Goal: Use online tool/utility: Utilize a website feature to perform a specific function

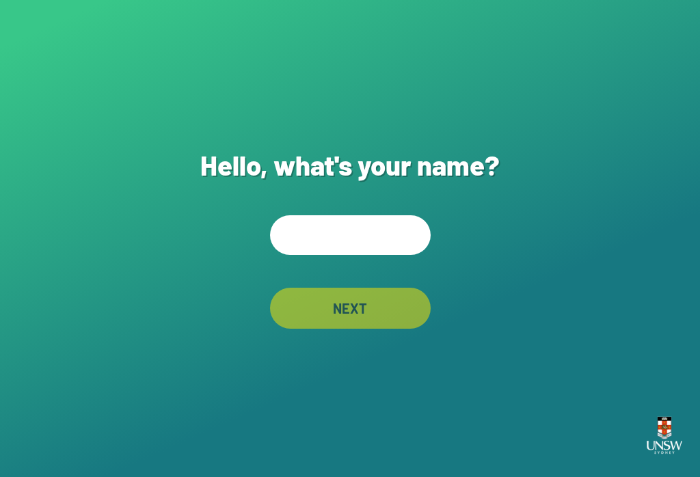
scroll to position [146, 0]
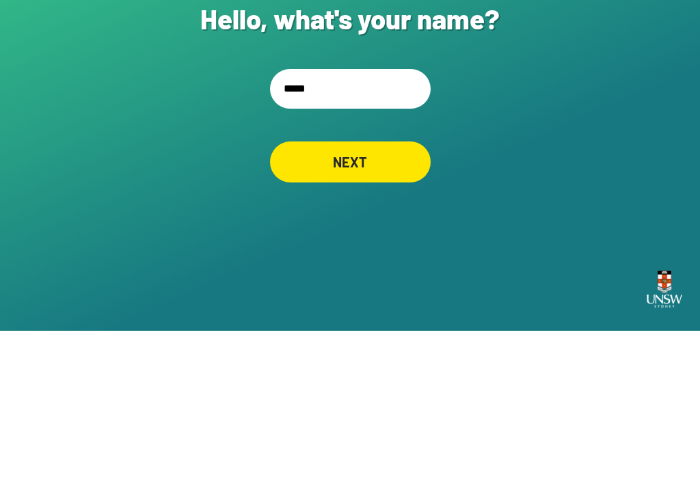
type input "******"
click at [378, 288] on div "NEXT" at bounding box center [350, 308] width 161 height 41
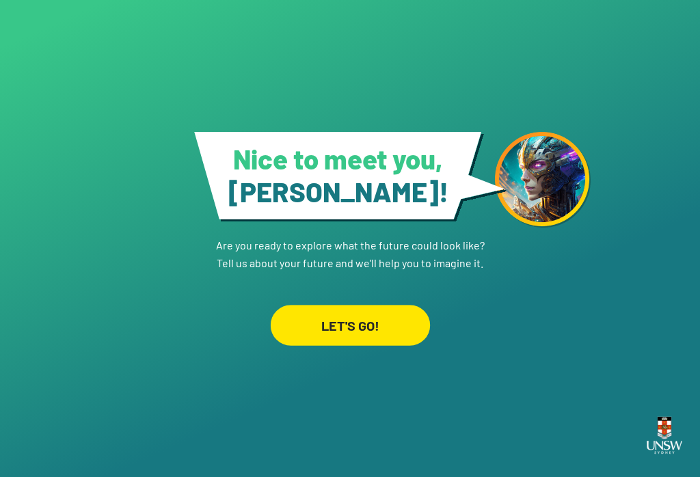
click at [314, 317] on div "LET'S GO!" at bounding box center [349, 325] width 159 height 41
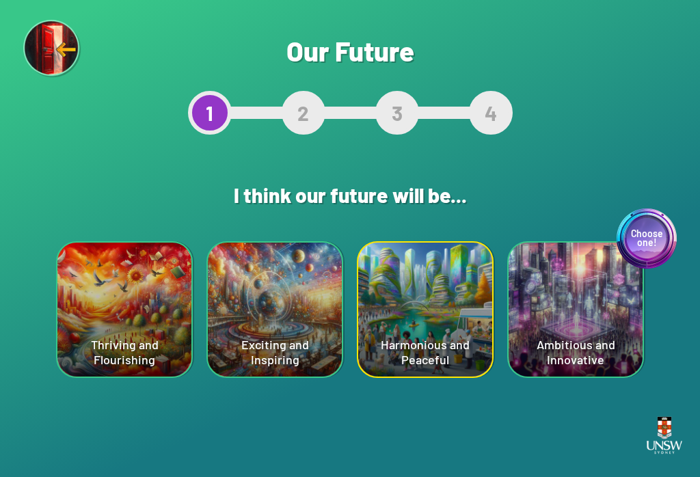
click at [592, 312] on div "Choose one! Ambitious and Innovative" at bounding box center [576, 310] width 134 height 134
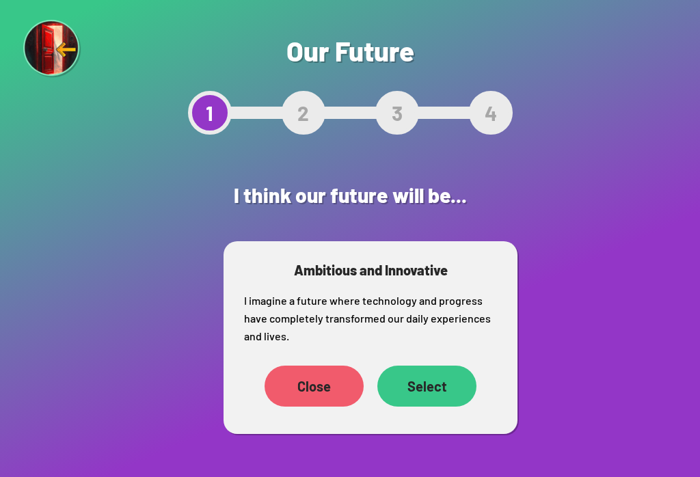
click at [430, 366] on div "Select" at bounding box center [426, 386] width 99 height 41
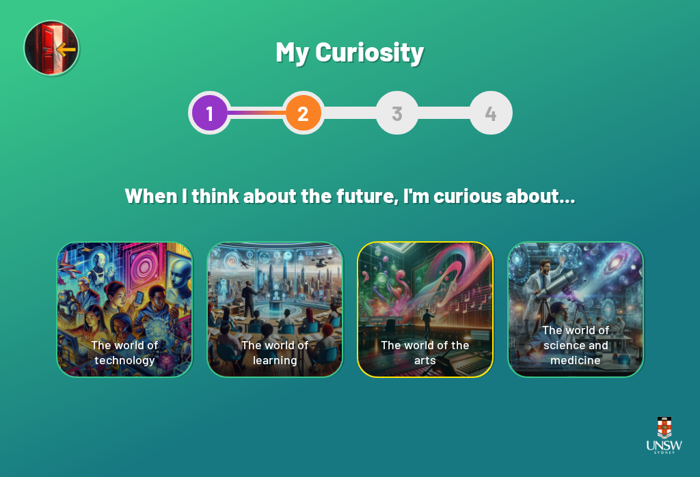
click at [97, 337] on div "The world of technology" at bounding box center [124, 310] width 134 height 134
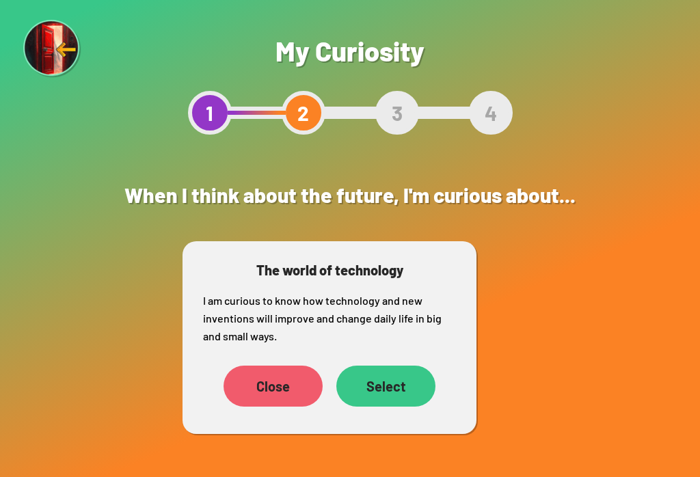
click at [390, 388] on div "Select" at bounding box center [385, 386] width 99 height 41
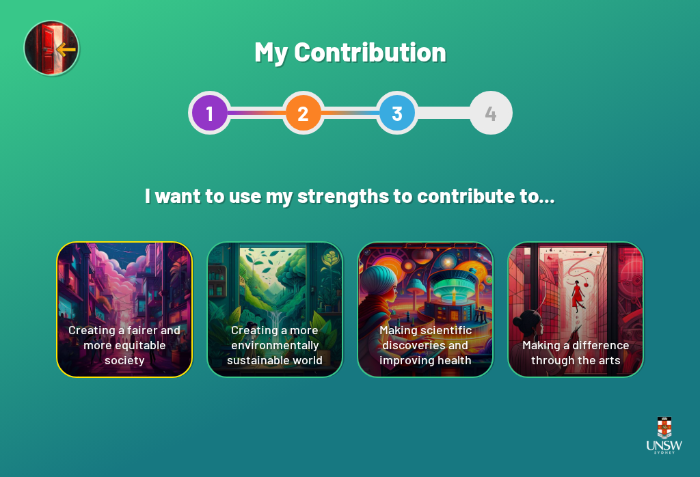
click at [100, 336] on div "Creating a fairer and more equitable society" at bounding box center [124, 310] width 134 height 134
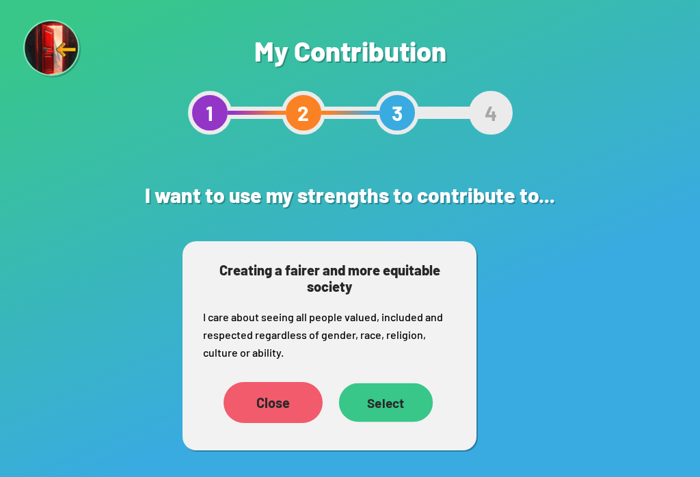
click at [381, 403] on div "Select" at bounding box center [386, 403] width 94 height 39
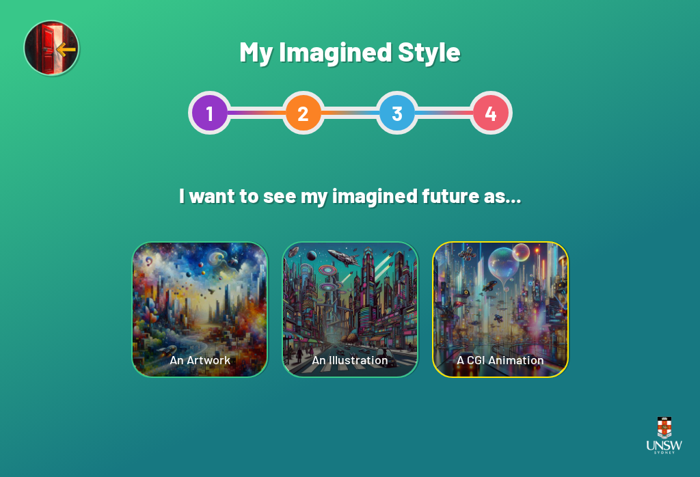
click at [479, 323] on div "A CGI Animation" at bounding box center [500, 310] width 134 height 134
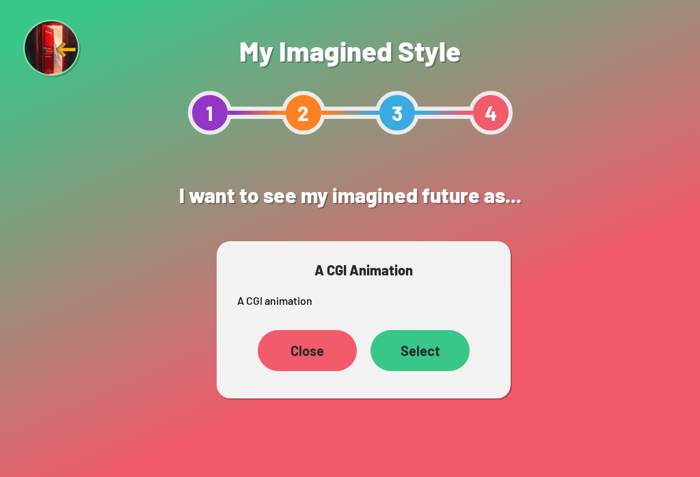
click at [418, 338] on div "Select" at bounding box center [420, 350] width 99 height 41
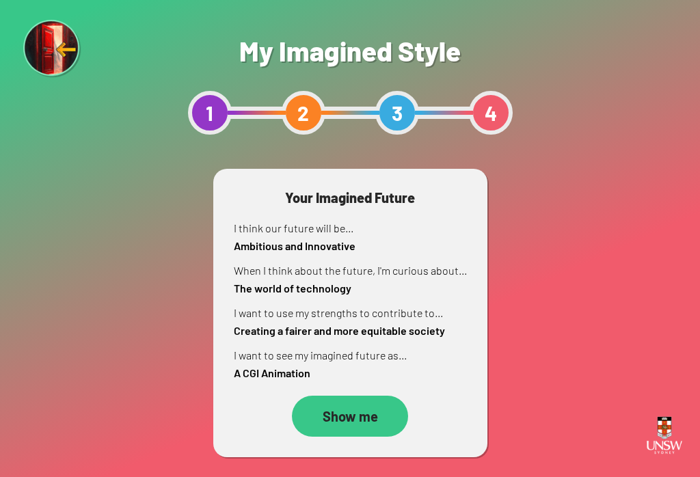
click at [335, 410] on div "Show me" at bounding box center [350, 416] width 116 height 41
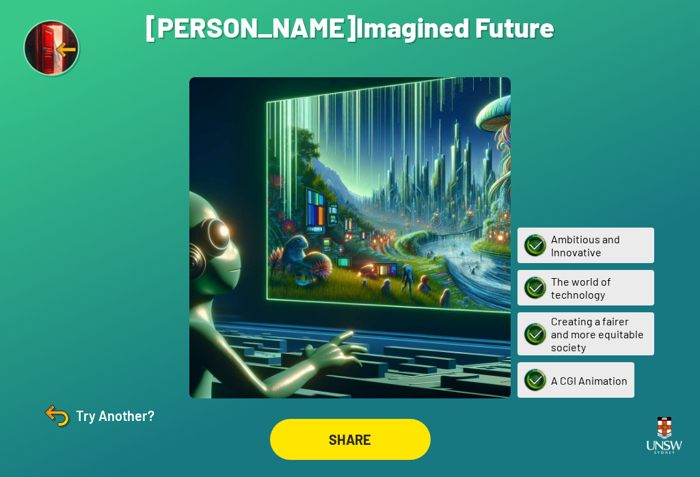
click at [70, 424] on img at bounding box center [56, 415] width 33 height 33
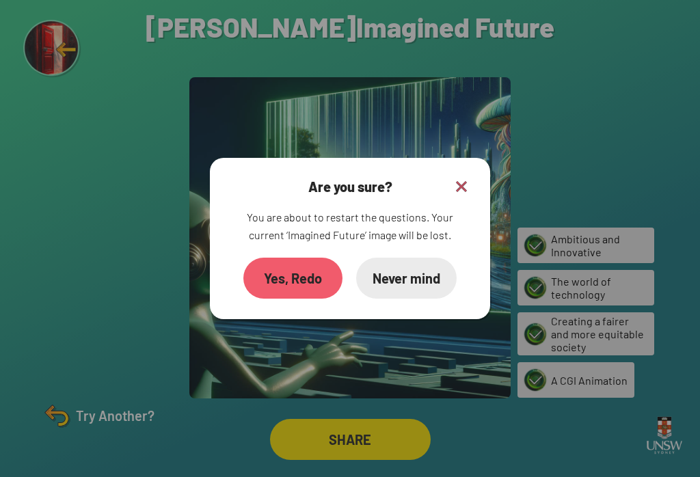
click at [252, 278] on div "Yes, Redo" at bounding box center [292, 278] width 99 height 41
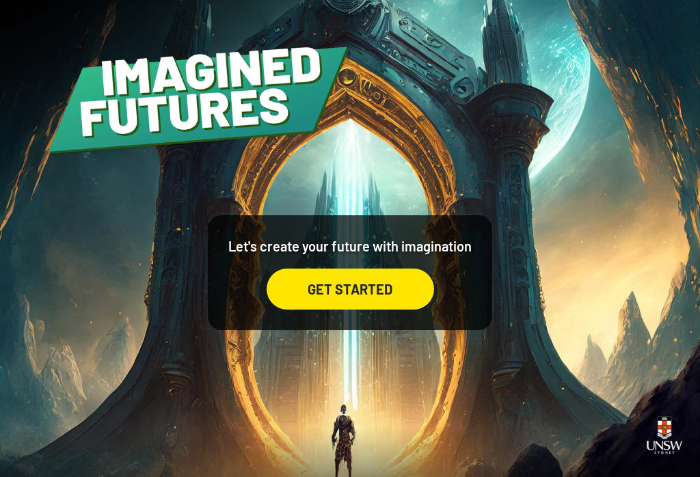
click at [335, 293] on div "GET STARTED" at bounding box center [351, 289] width 168 height 41
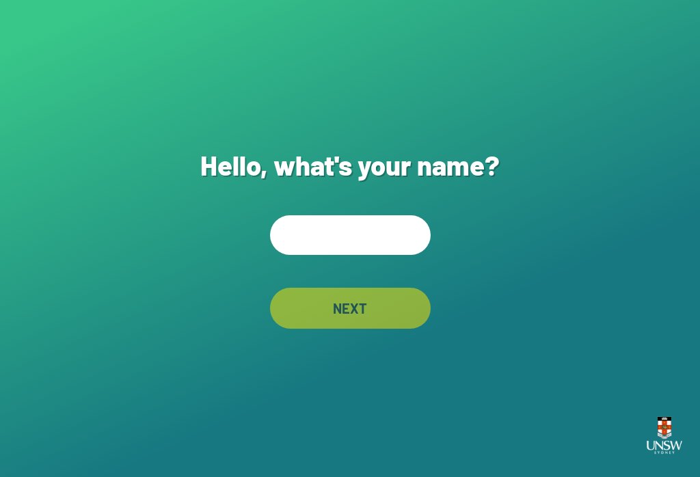
click at [351, 247] on input "text" at bounding box center [350, 235] width 161 height 40
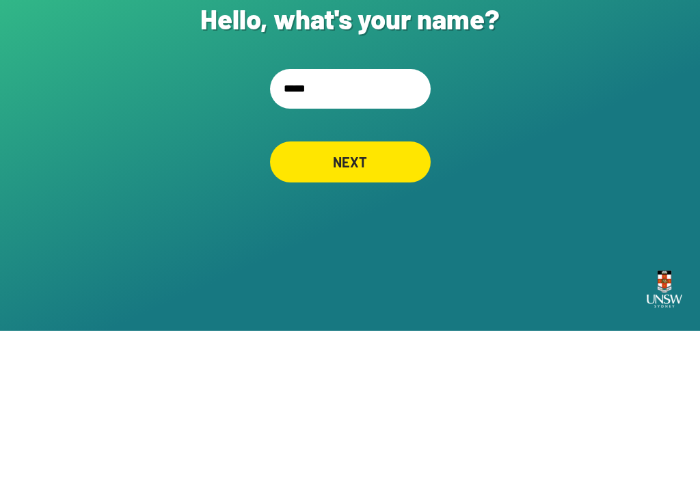
type input "******"
click at [404, 289] on div "NEXT" at bounding box center [349, 309] width 155 height 40
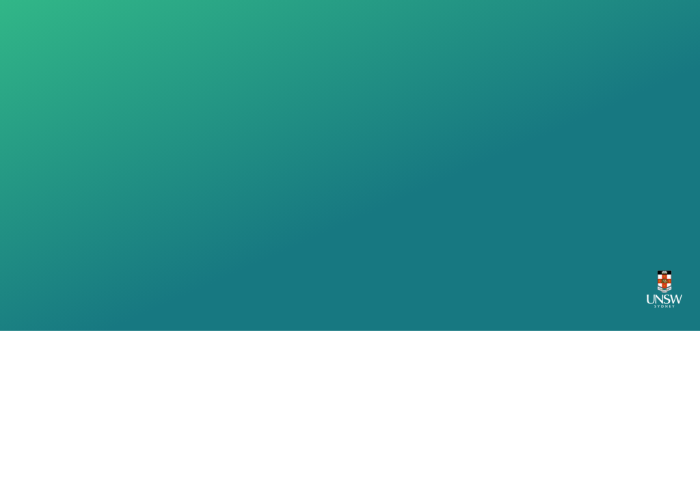
scroll to position [21, 0]
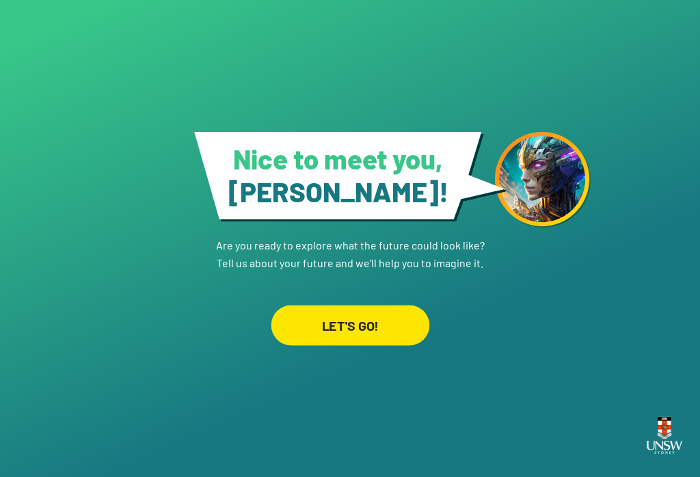
click at [396, 308] on div "LET'S GO!" at bounding box center [350, 325] width 159 height 40
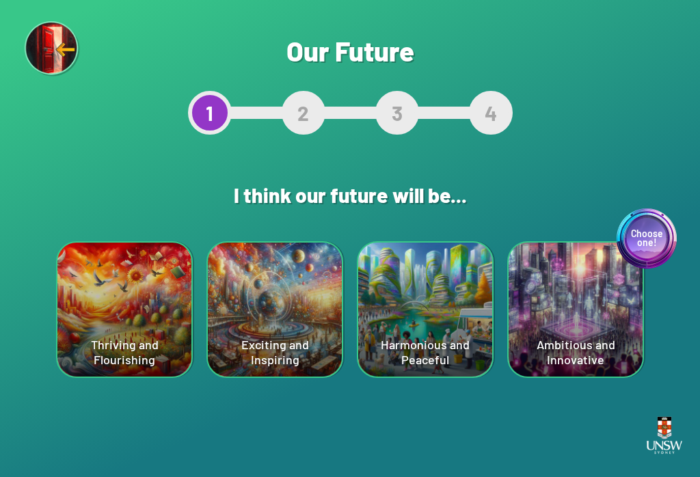
click at [29, 49] on img at bounding box center [53, 49] width 56 height 56
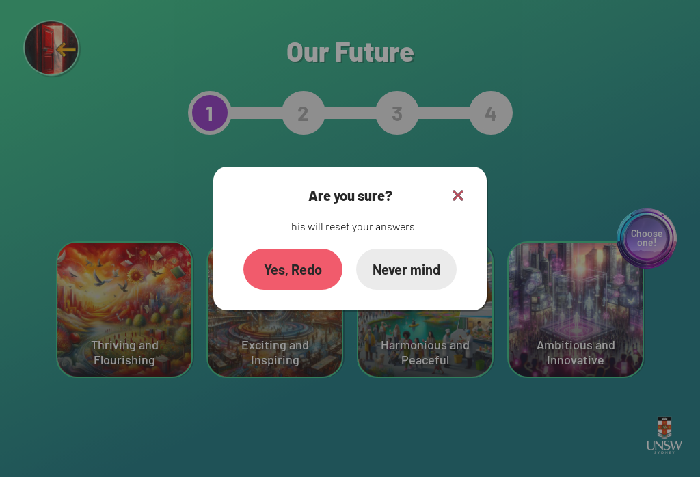
click at [477, 191] on div "Are you sure? This will reset your answers Yes, Redo Never mind" at bounding box center [349, 239] width 273 height 144
click at [472, 175] on div at bounding box center [350, 238] width 700 height 477
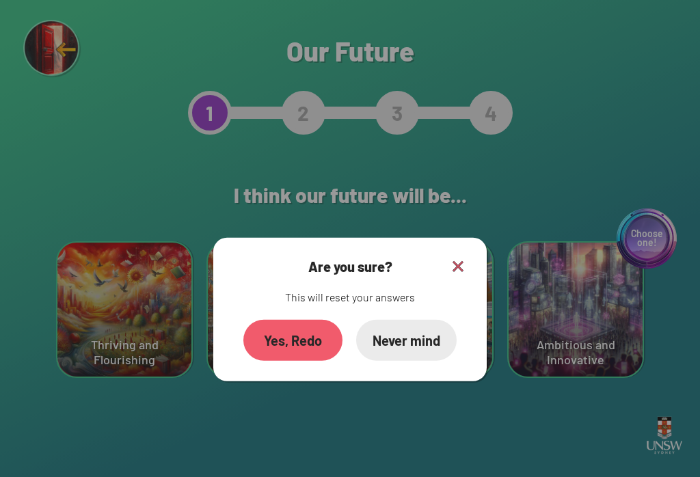
click at [450, 197] on h2 "I think our future will be..." at bounding box center [350, 195] width 370 height 52
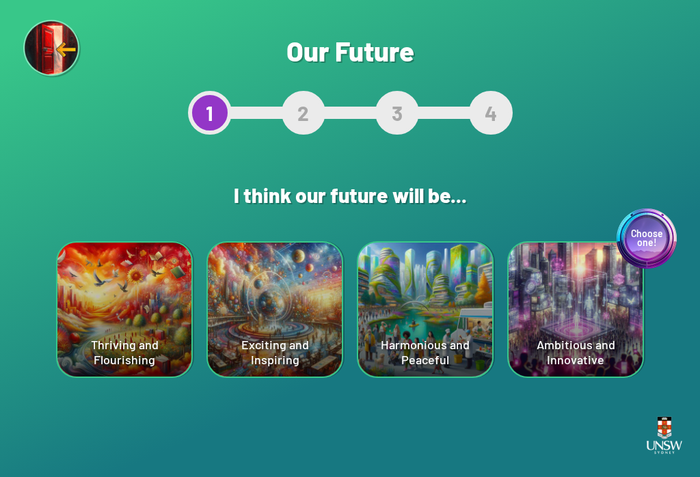
click at [602, 323] on div "Choose one! Ambitious and Innovative" at bounding box center [576, 310] width 134 height 134
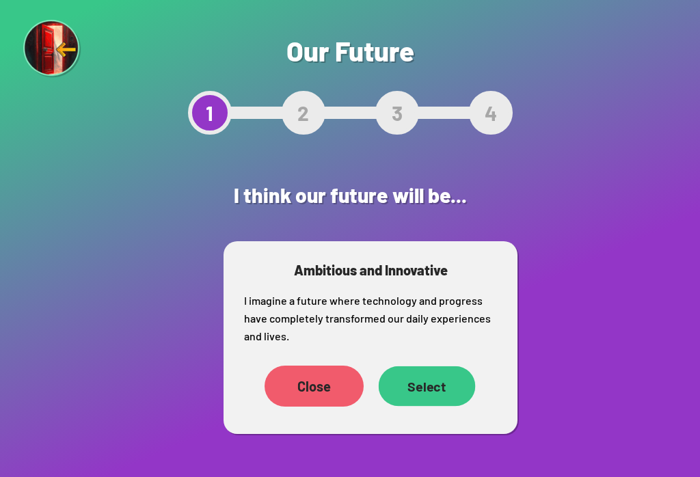
click at [428, 398] on div "Select" at bounding box center [427, 386] width 97 height 40
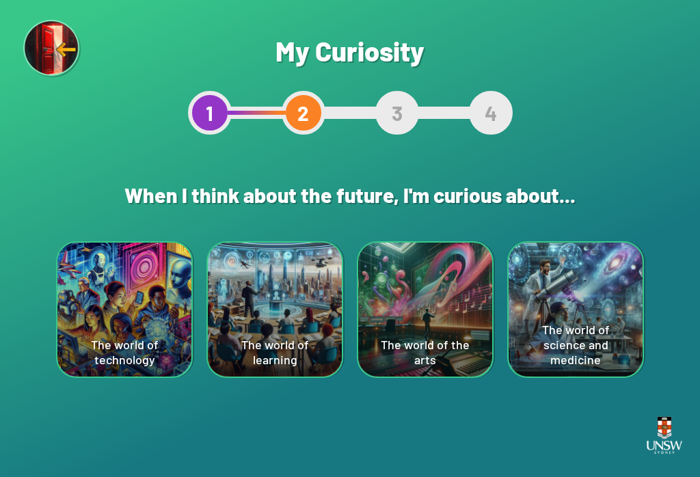
click at [94, 319] on div "The world of technology" at bounding box center [124, 310] width 134 height 134
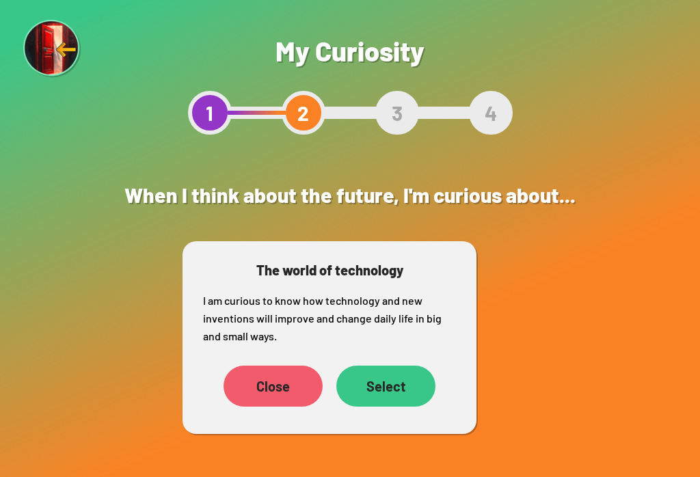
click at [374, 388] on div "Select" at bounding box center [385, 386] width 99 height 41
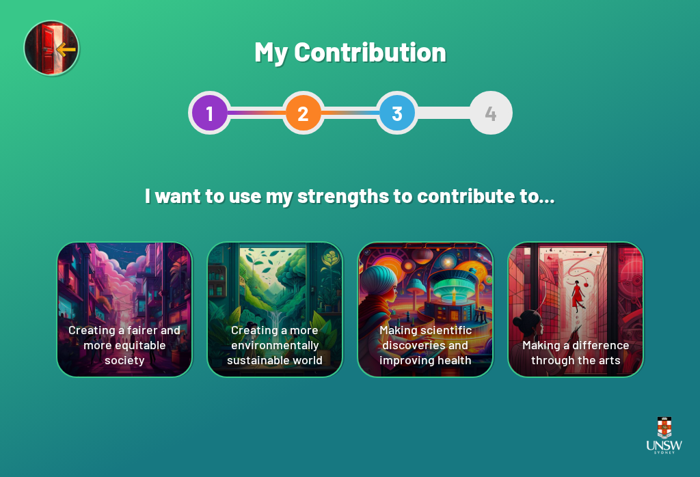
click at [269, 309] on div "Creating a more environmentally sustainable world" at bounding box center [275, 310] width 134 height 134
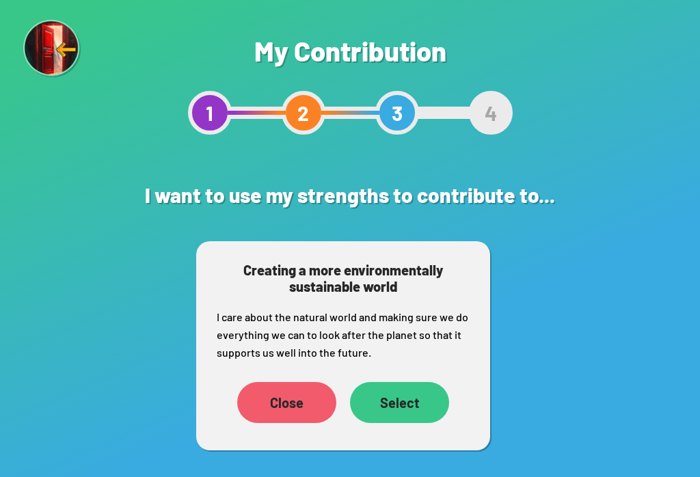
click at [394, 407] on div "Select" at bounding box center [399, 402] width 99 height 41
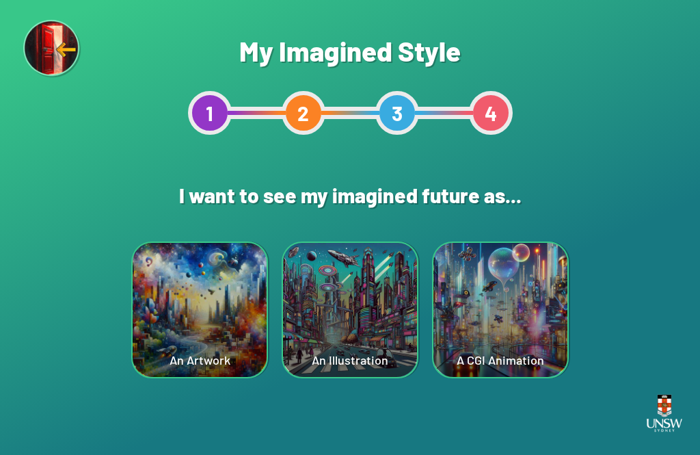
click at [364, 310] on div "An Illustration" at bounding box center [350, 310] width 134 height 134
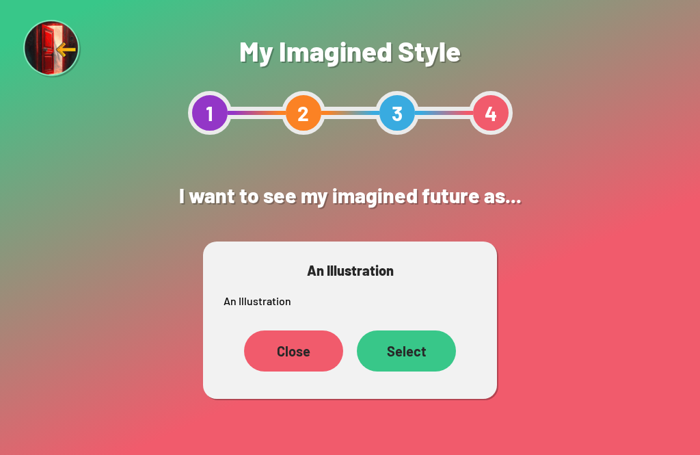
click at [404, 349] on div "Select" at bounding box center [406, 350] width 99 height 41
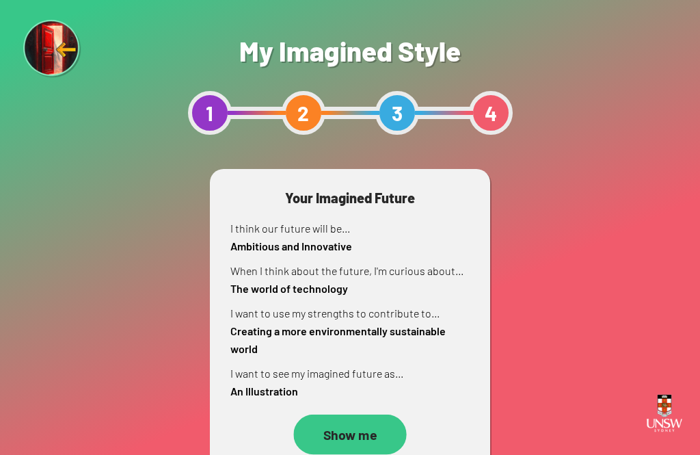
click at [334, 429] on div "Show me" at bounding box center [349, 434] width 113 height 40
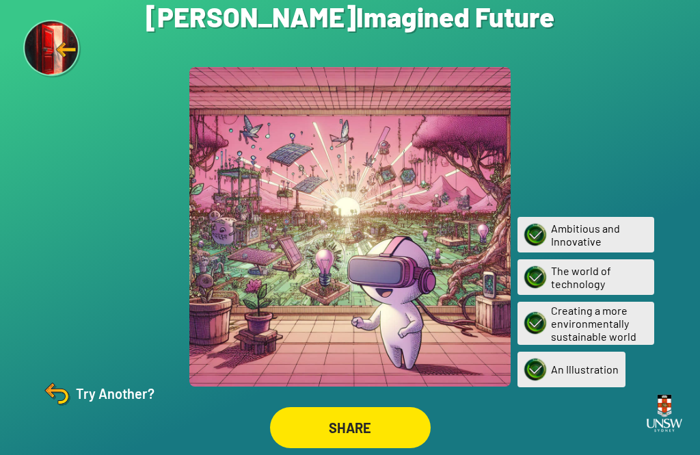
click at [133, 410] on div "Try Another?" at bounding box center [97, 393] width 114 height 33
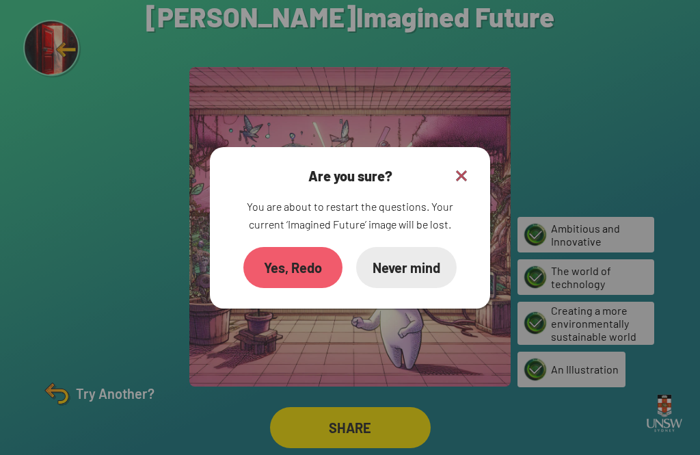
click at [316, 288] on div "Yes, Redo" at bounding box center [292, 267] width 99 height 41
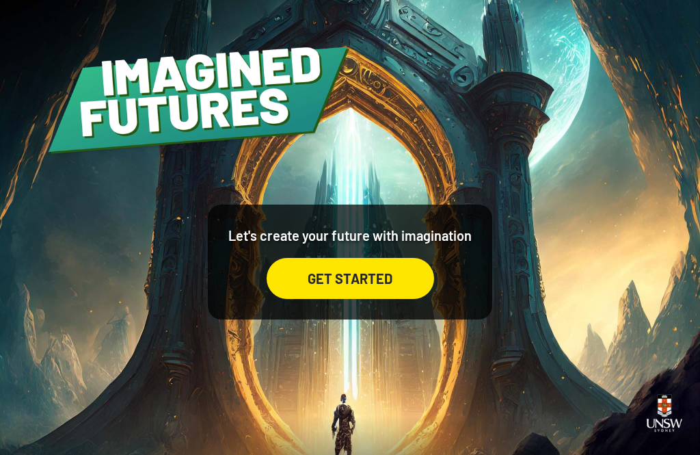
click at [398, 299] on div "GET STARTED" at bounding box center [351, 278] width 168 height 41
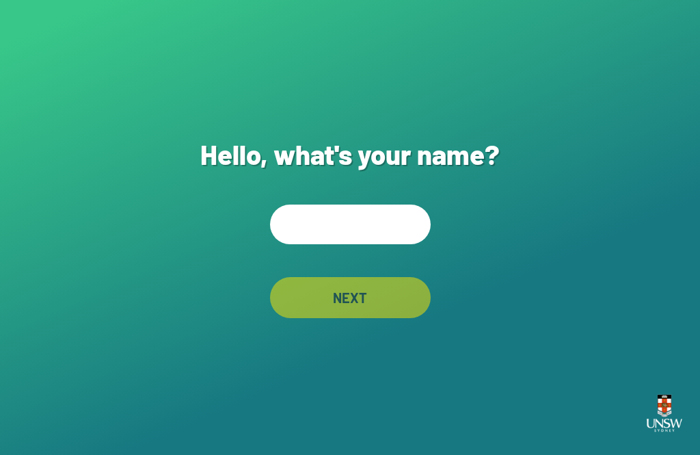
click at [382, 244] on input "text" at bounding box center [350, 224] width 161 height 40
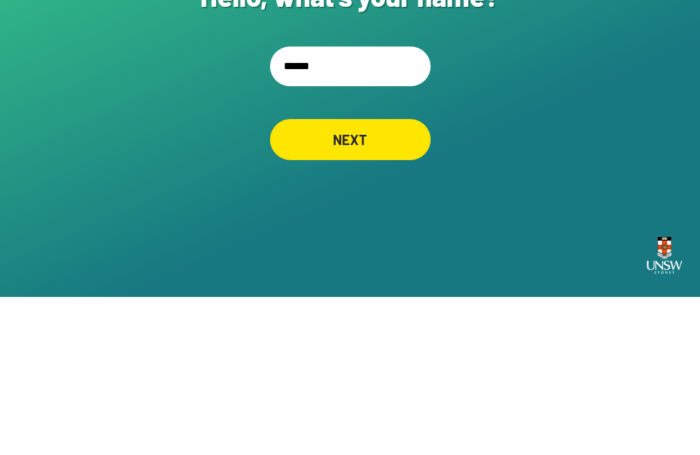
type input "******"
click at [404, 277] on div "NEXT" at bounding box center [350, 297] width 161 height 41
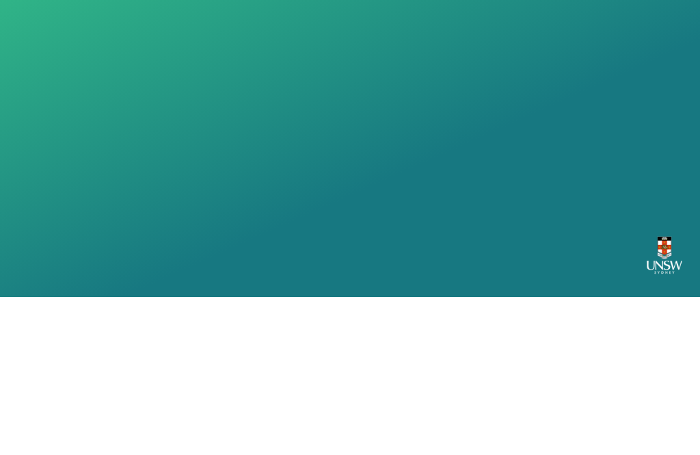
scroll to position [44, 0]
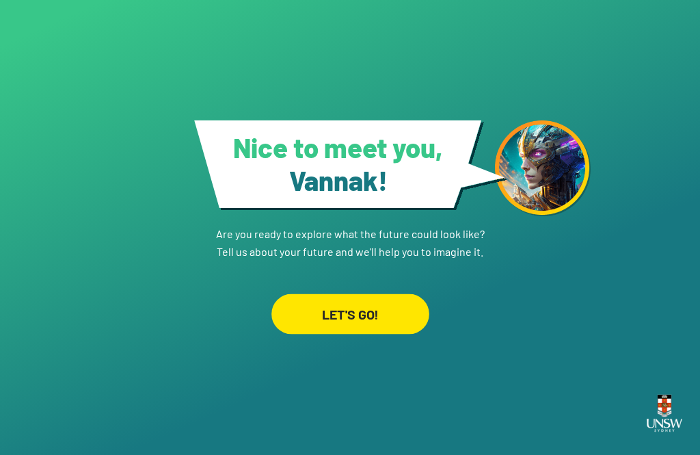
click at [392, 303] on div "LET'S GO!" at bounding box center [350, 314] width 158 height 40
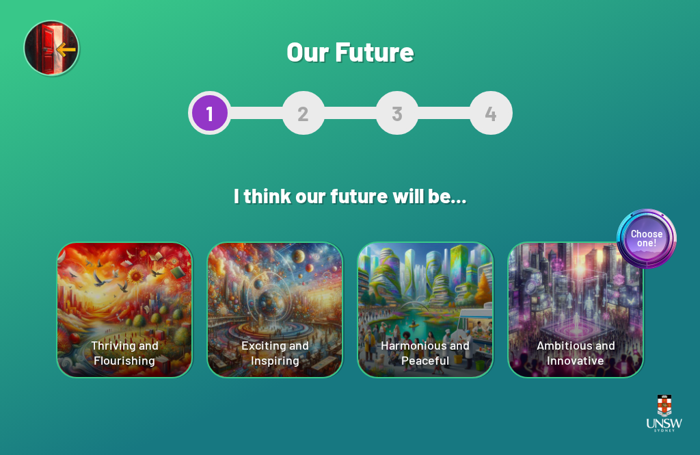
click at [579, 271] on div "Choose one! Ambitious and Innovative" at bounding box center [576, 310] width 134 height 134
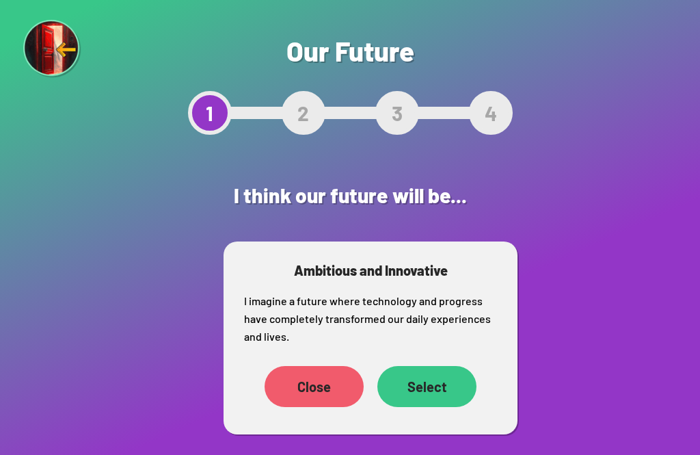
click at [440, 367] on div "Select" at bounding box center [426, 386] width 99 height 41
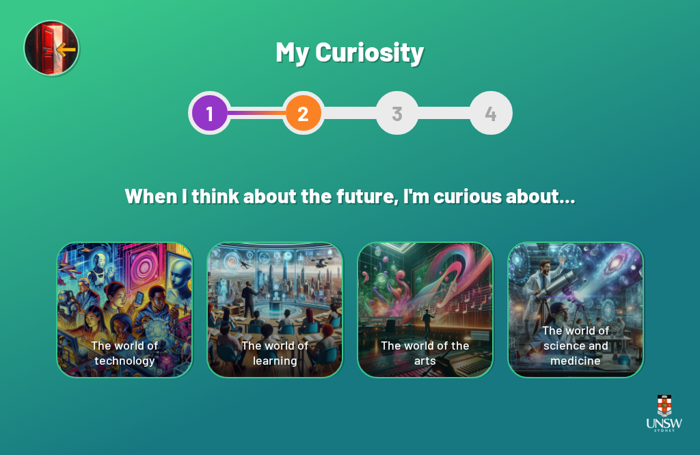
scroll to position [44, 0]
click at [135, 278] on div "The world of technology" at bounding box center [124, 310] width 134 height 134
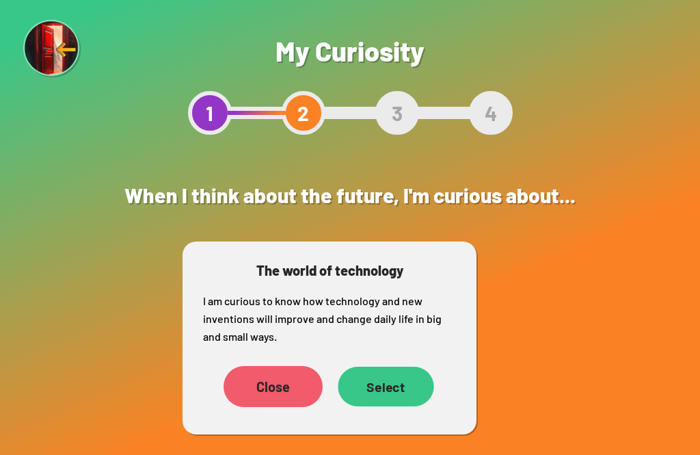
click at [378, 366] on div "Select" at bounding box center [386, 386] width 96 height 40
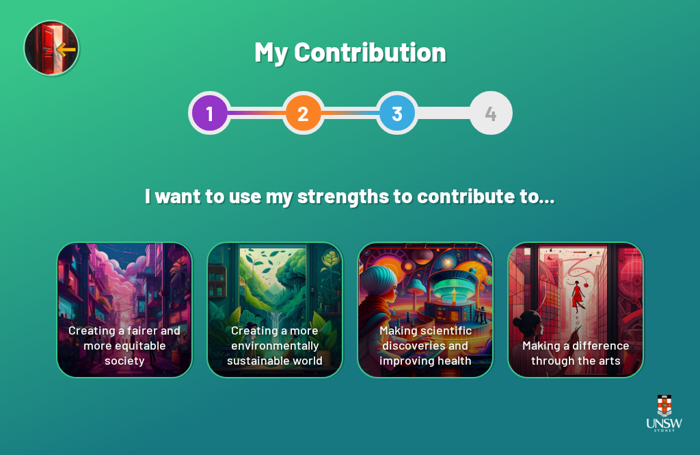
click at [146, 317] on div "Creating a fairer and more equitable society" at bounding box center [124, 310] width 134 height 134
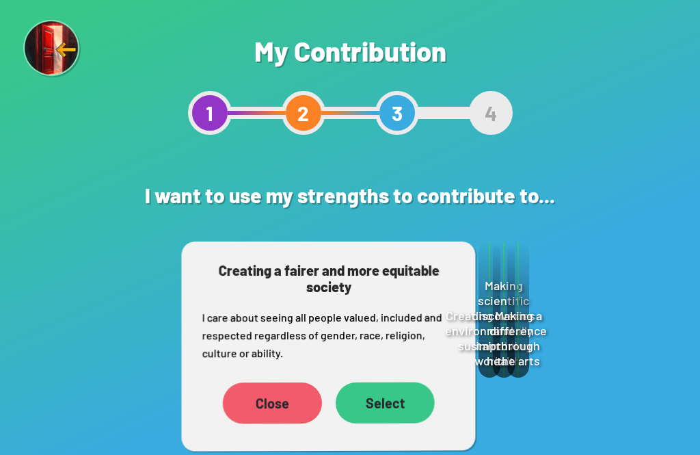
click at [388, 389] on div "Select" at bounding box center [385, 402] width 99 height 41
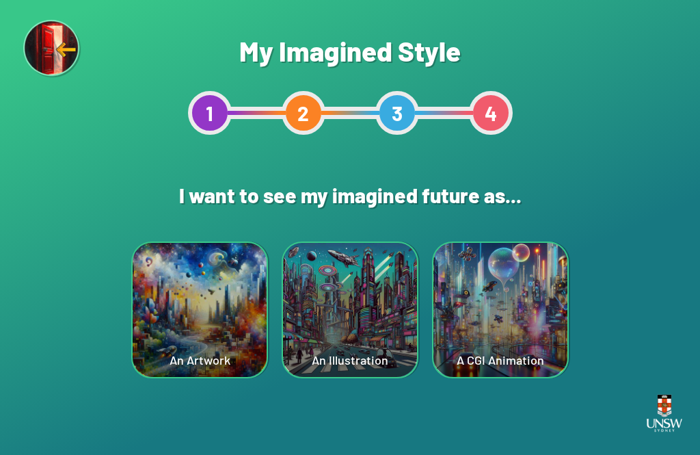
click at [505, 340] on div "A CGI Animation" at bounding box center [500, 310] width 134 height 134
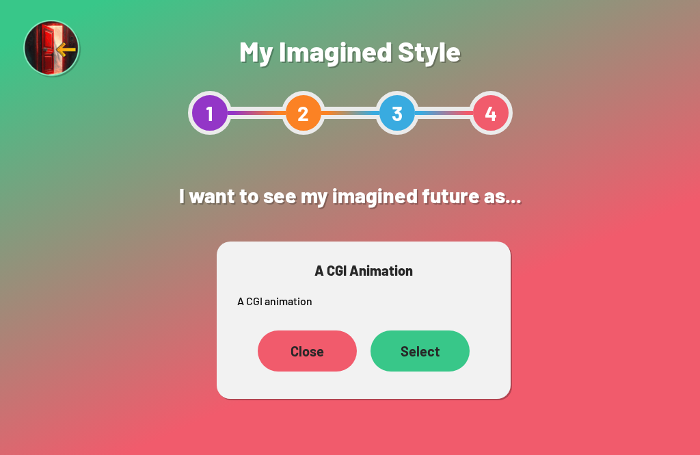
click at [435, 349] on div "Select" at bounding box center [420, 350] width 99 height 41
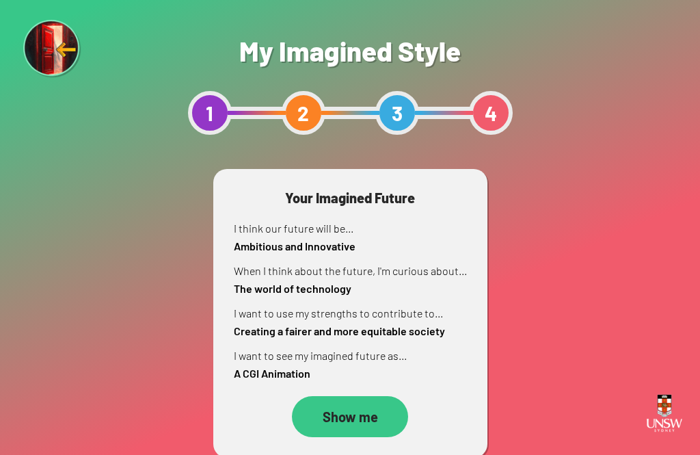
click at [347, 424] on div "Show me" at bounding box center [350, 416] width 116 height 41
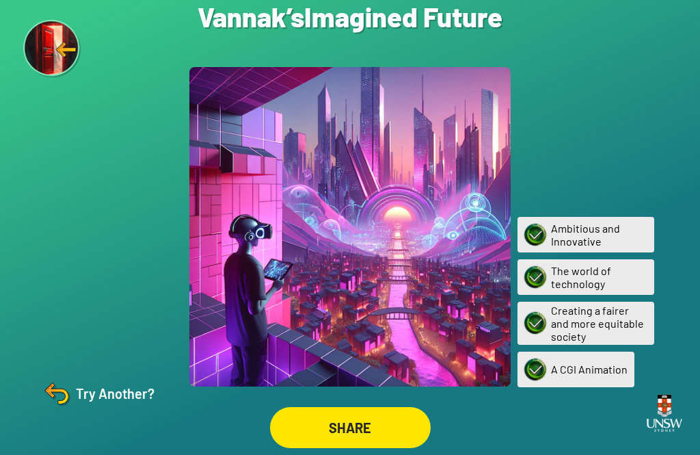
scroll to position [44, 0]
click at [103, 384] on div "Try Another?" at bounding box center [97, 393] width 114 height 33
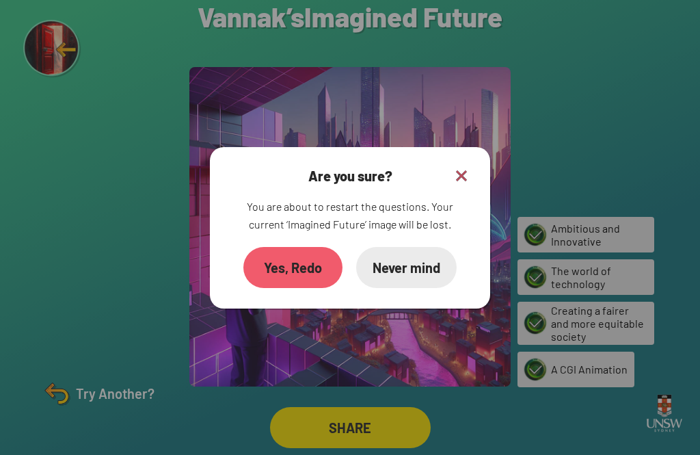
click at [276, 247] on div "Yes, Redo" at bounding box center [292, 267] width 99 height 41
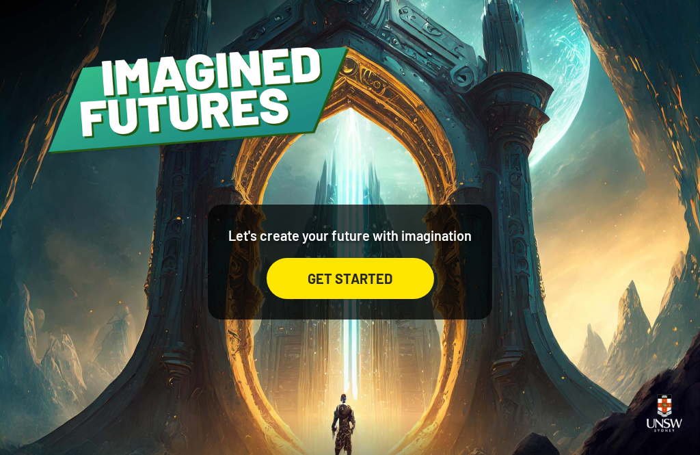
click at [385, 299] on div "GET STARTED" at bounding box center [351, 278] width 168 height 41
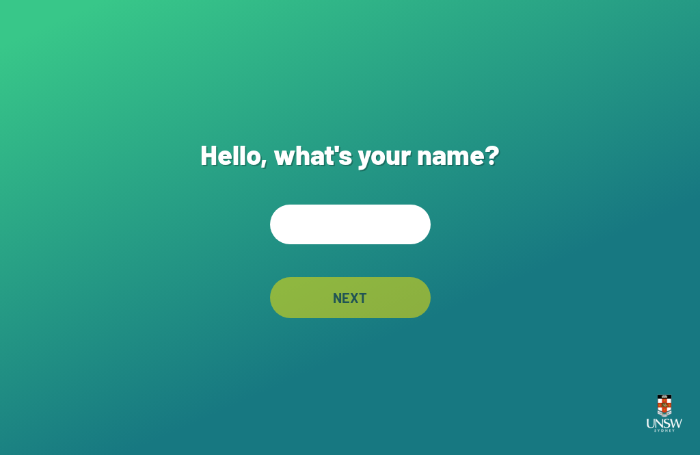
click at [391, 244] on input "text" at bounding box center [350, 224] width 161 height 40
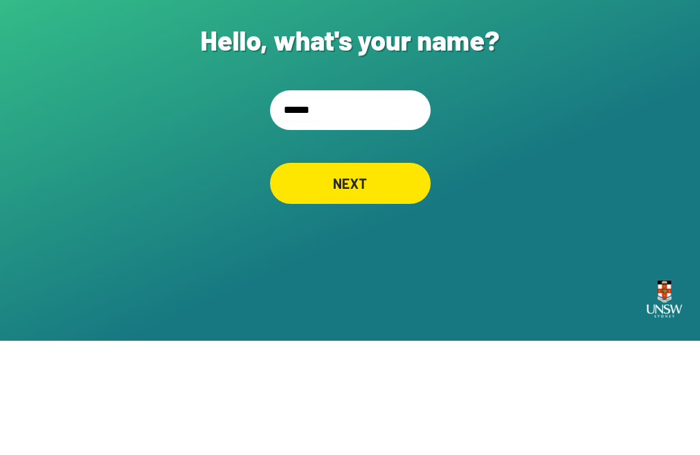
type input "******"
click at [390, 277] on div "NEXT" at bounding box center [350, 297] width 161 height 41
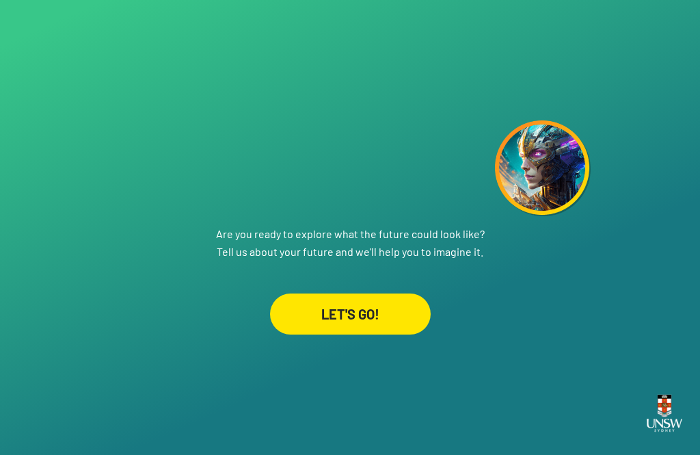
click at [377, 293] on div "LET'S GO!" at bounding box center [350, 313] width 161 height 41
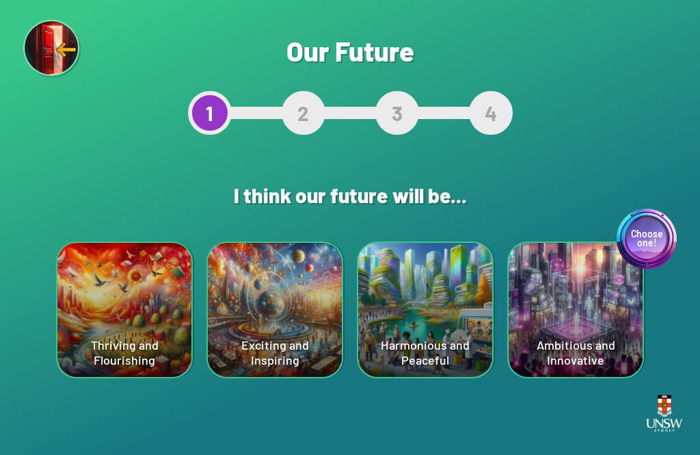
click at [597, 315] on div "Choose one! Ambitious and Innovative" at bounding box center [576, 310] width 134 height 134
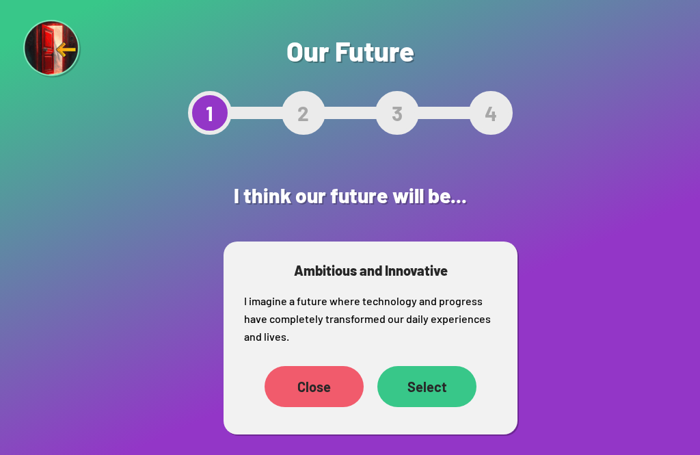
click at [431, 389] on div "Select" at bounding box center [426, 386] width 99 height 41
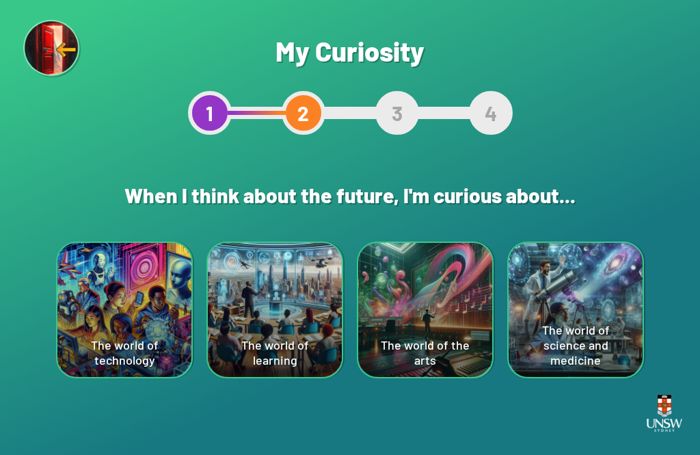
click at [133, 295] on div "The world of technology" at bounding box center [124, 310] width 134 height 134
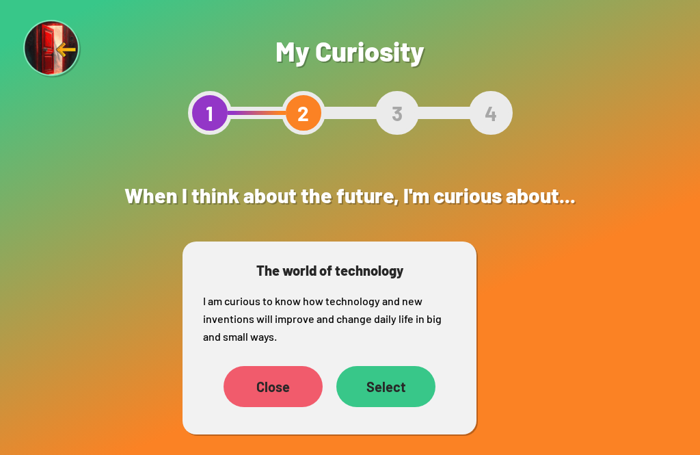
click at [399, 390] on div "Select" at bounding box center [385, 386] width 99 height 41
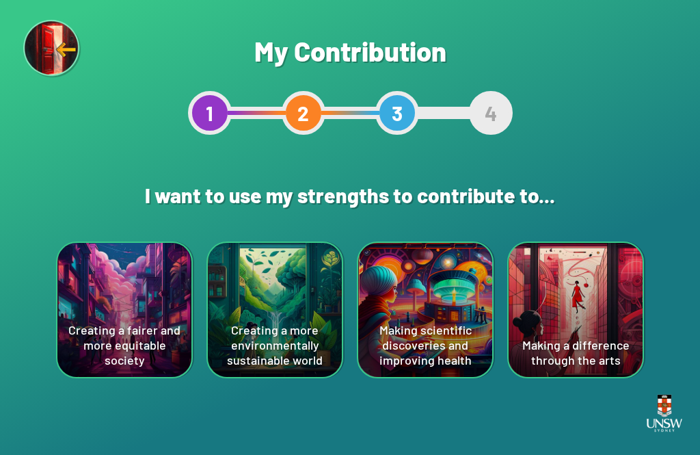
click at [101, 306] on div "Creating a fairer and more equitable society" at bounding box center [124, 310] width 134 height 134
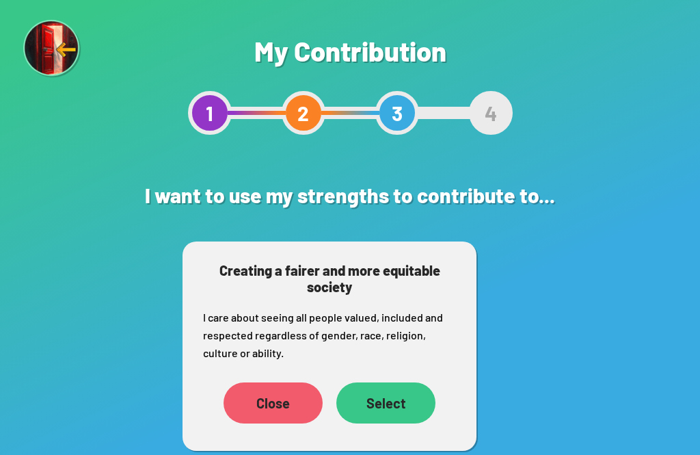
click at [384, 410] on div "Select" at bounding box center [385, 402] width 99 height 41
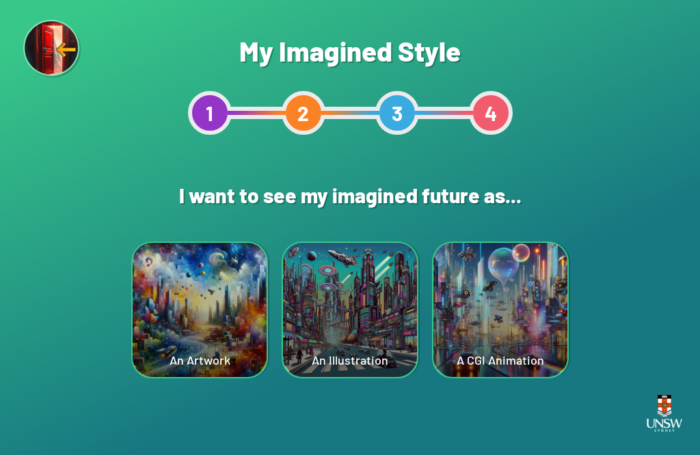
click at [521, 297] on div "A CGI Animation" at bounding box center [500, 310] width 134 height 134
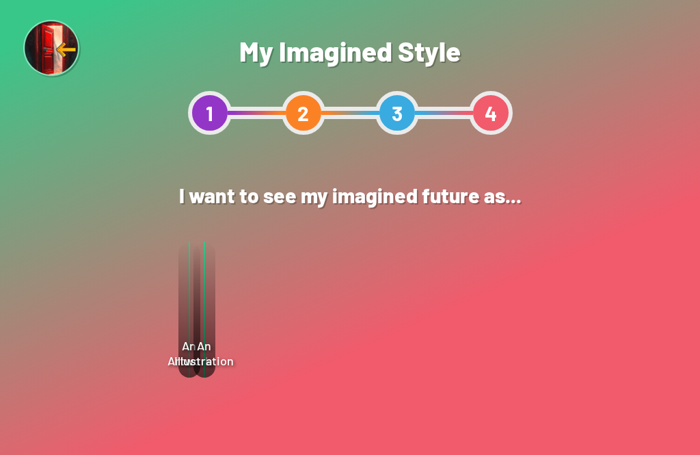
click at [437, 353] on div "Select" at bounding box center [422, 350] width 99 height 41
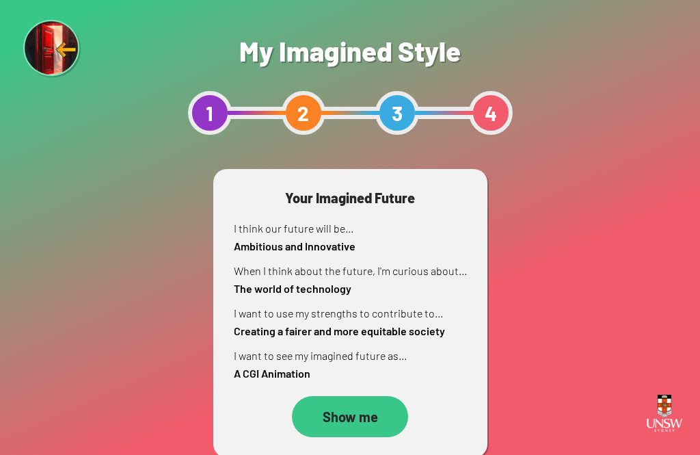
click at [373, 413] on div "Show me" at bounding box center [350, 416] width 116 height 41
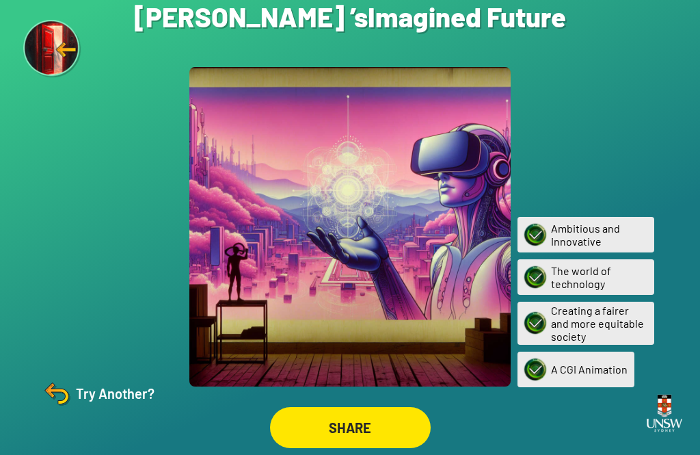
click at [85, 410] on div "Try Another?" at bounding box center [97, 393] width 114 height 33
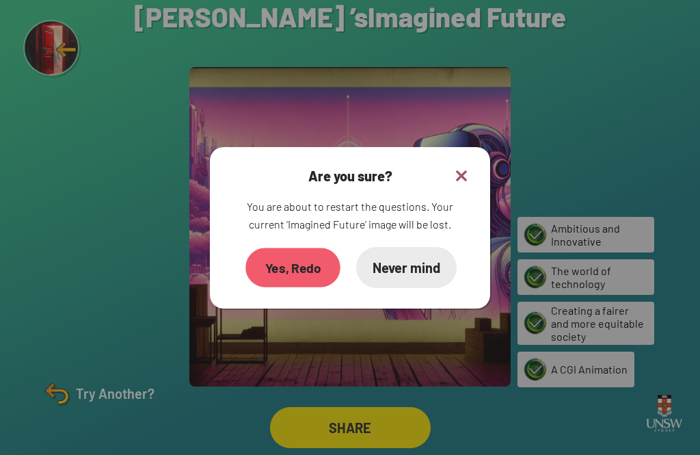
click at [314, 286] on div "Yes, Redo" at bounding box center [292, 266] width 95 height 39
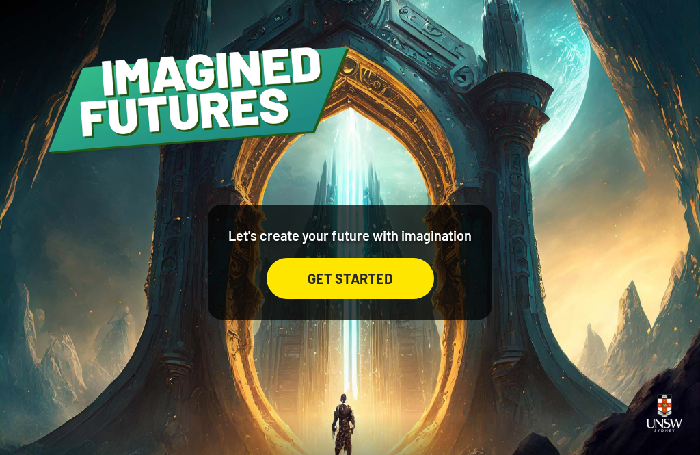
click at [416, 280] on div "GET STARTED" at bounding box center [351, 278] width 168 height 41
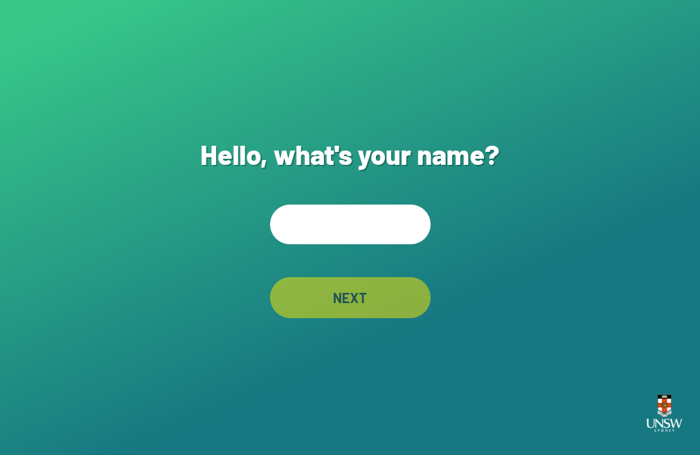
click at [382, 170] on h1 "Hello, what's your name?" at bounding box center [349, 153] width 299 height 33
click at [360, 244] on input "text" at bounding box center [350, 224] width 161 height 40
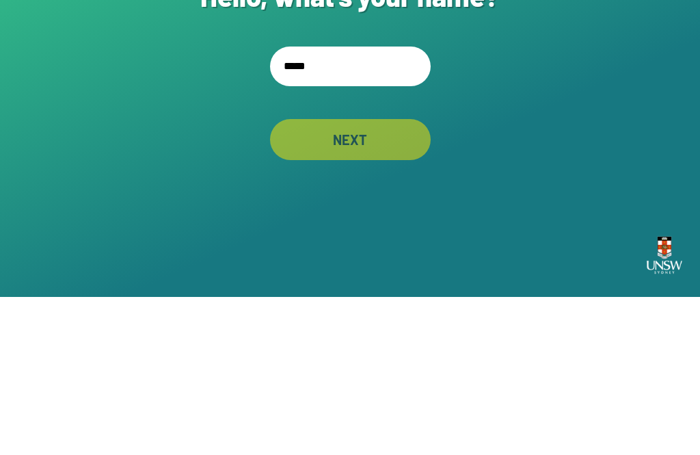
type input "******"
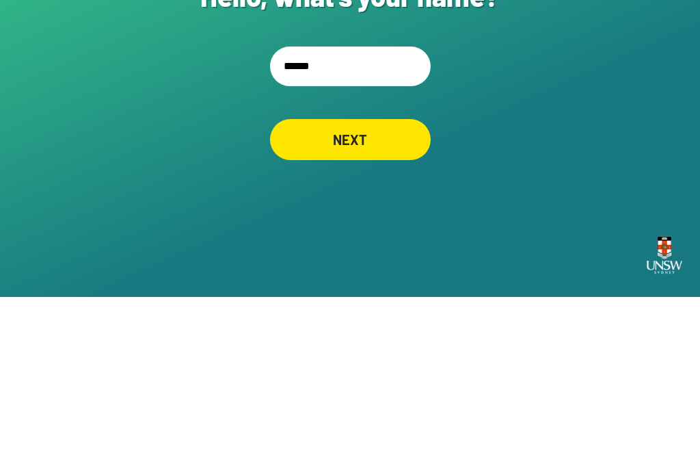
click at [381, 277] on div "NEXT" at bounding box center [350, 297] width 161 height 41
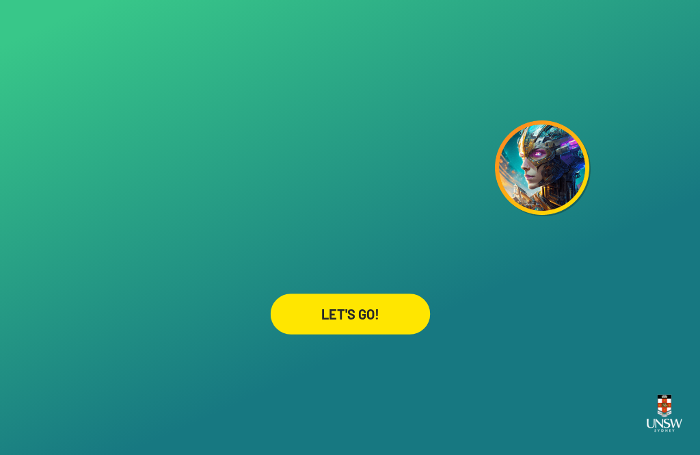
click at [366, 293] on div "LET'S GO!" at bounding box center [350, 313] width 160 height 41
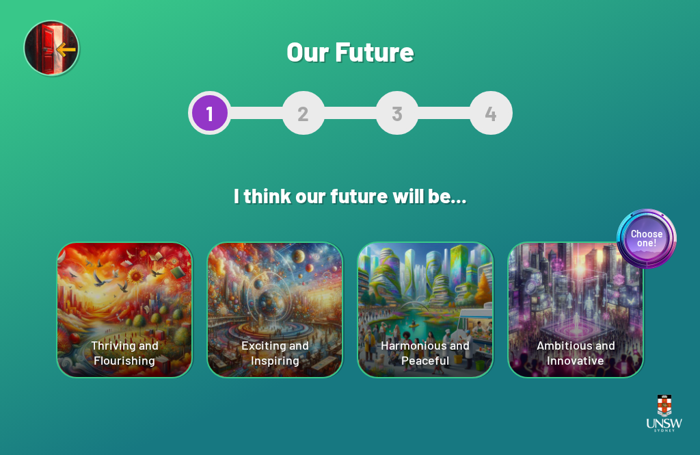
click at [403, 300] on div "Harmonious and Peaceful" at bounding box center [425, 310] width 134 height 134
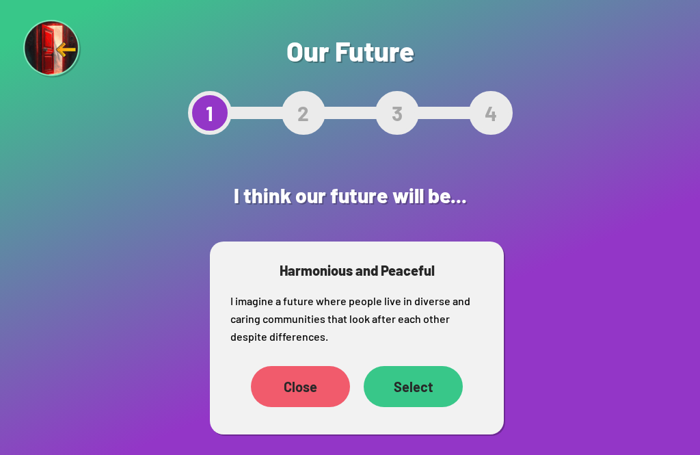
click at [431, 379] on div "Select" at bounding box center [413, 386] width 99 height 41
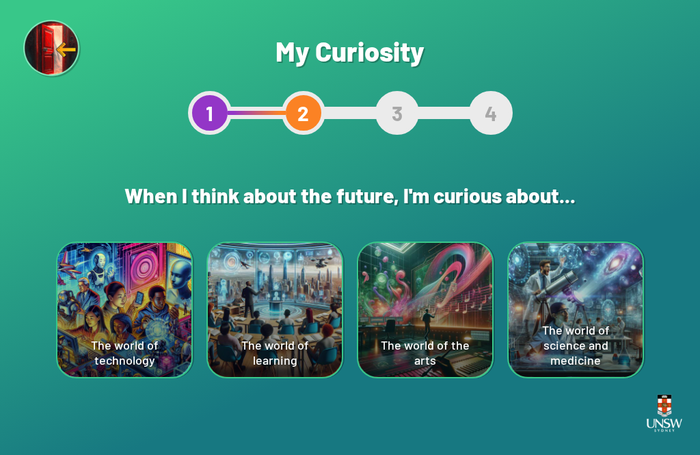
click at [92, 289] on div "The world of technology" at bounding box center [124, 310] width 134 height 134
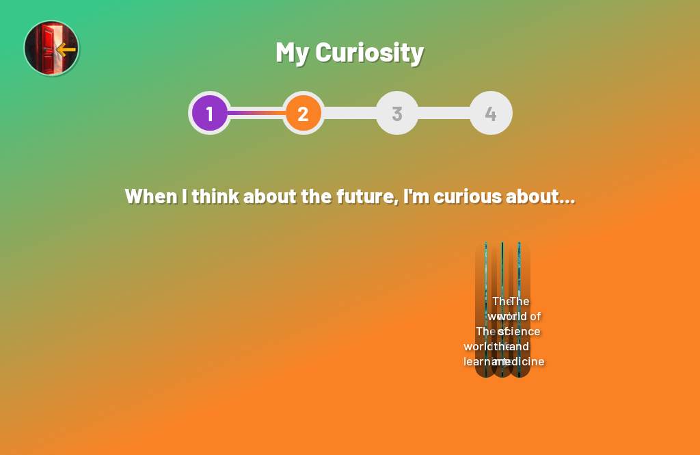
click at [374, 388] on div "Select" at bounding box center [382, 386] width 98 height 42
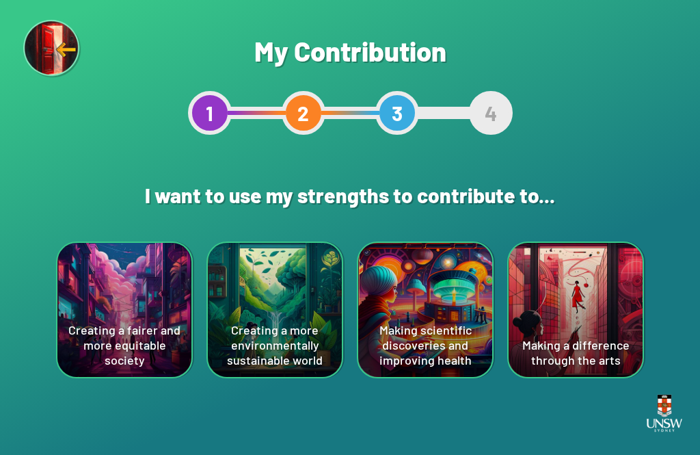
click at [110, 296] on div "Creating a fairer and more equitable society" at bounding box center [124, 310] width 134 height 134
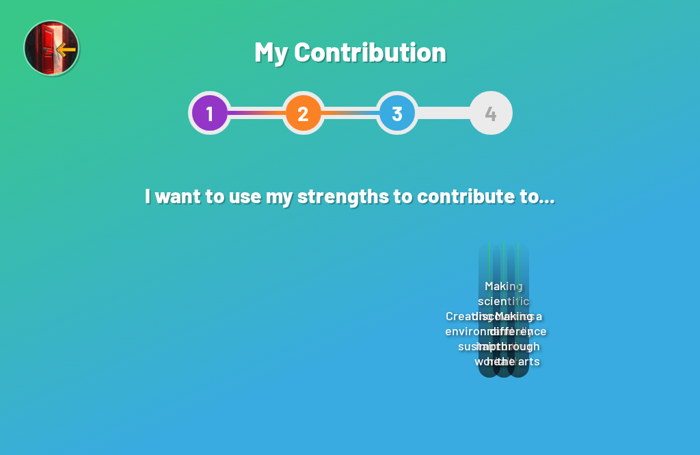
click at [379, 392] on div "Select" at bounding box center [385, 402] width 99 height 41
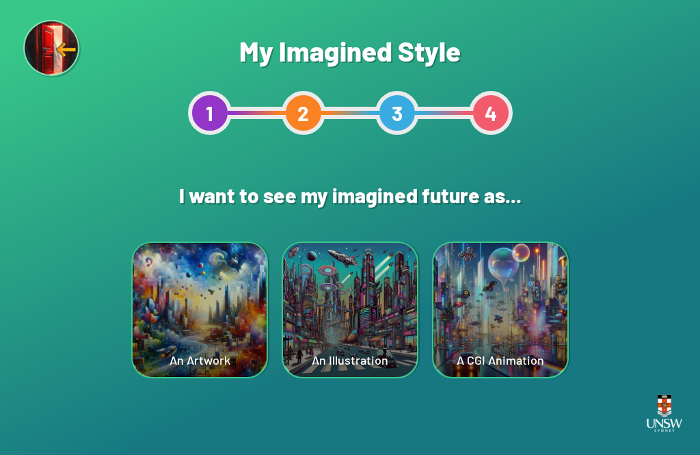
click at [491, 317] on div "A CGI Animation" at bounding box center [500, 310] width 134 height 134
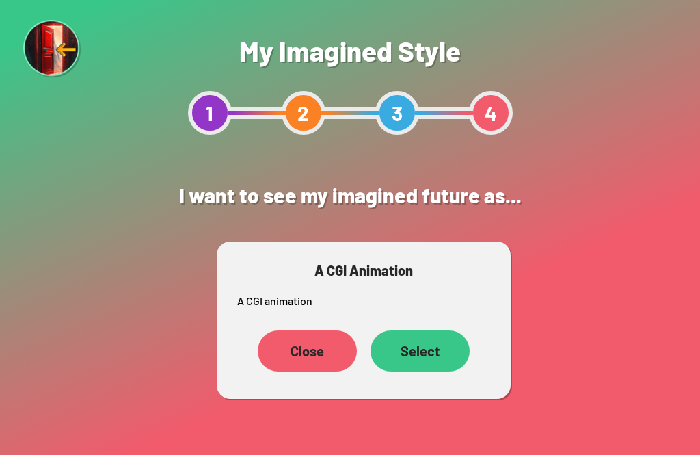
click at [425, 344] on div "Select" at bounding box center [420, 350] width 99 height 41
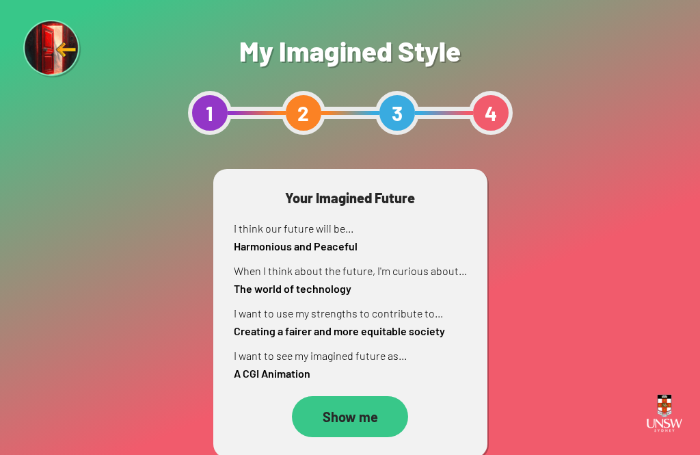
click at [369, 414] on div "Show me" at bounding box center [350, 416] width 116 height 41
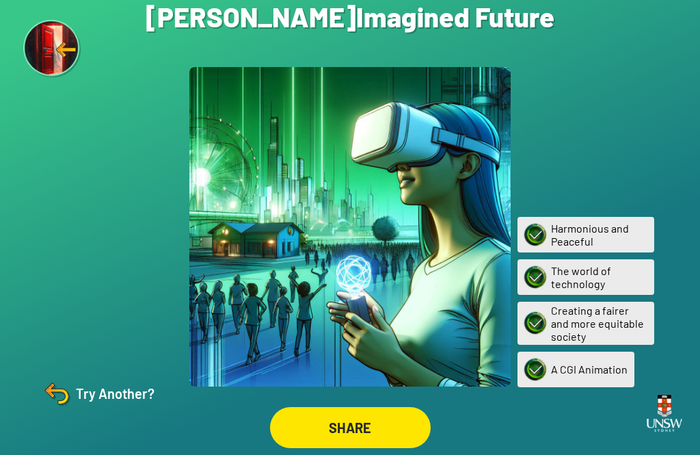
click at [98, 410] on div "Try Another?" at bounding box center [97, 393] width 114 height 33
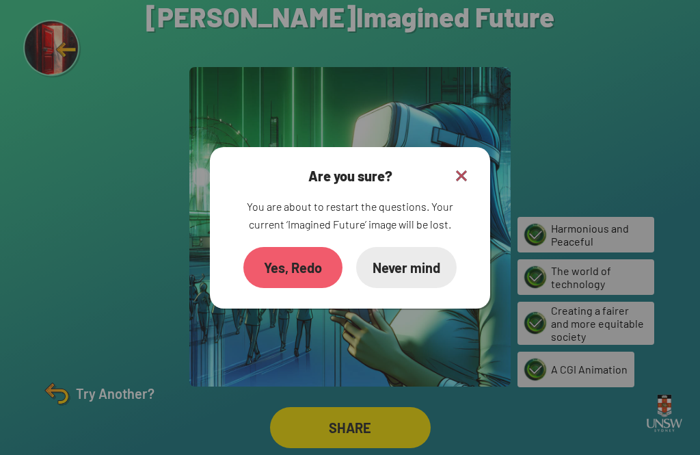
click at [321, 286] on div "Yes, Redo" at bounding box center [292, 267] width 99 height 41
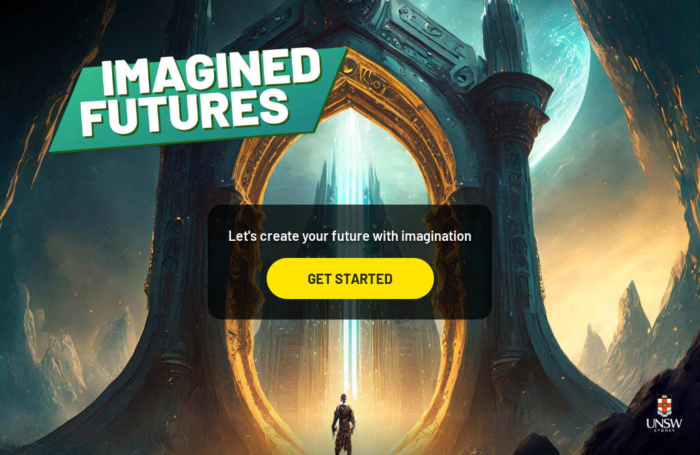
click at [376, 299] on div "GET STARTED" at bounding box center [351, 278] width 168 height 41
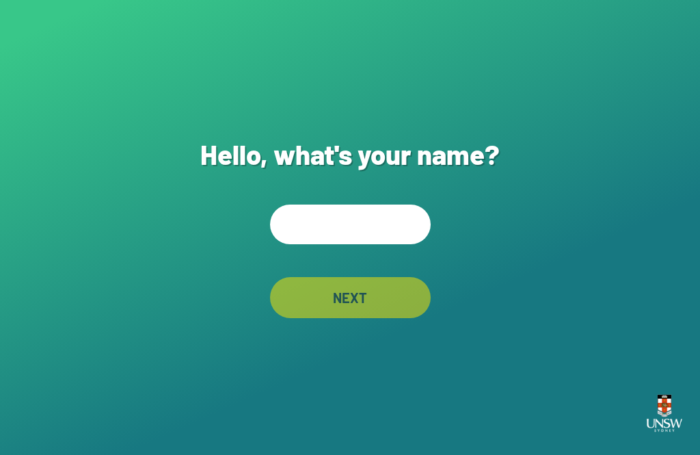
click at [372, 242] on input "text" at bounding box center [350, 224] width 161 height 40
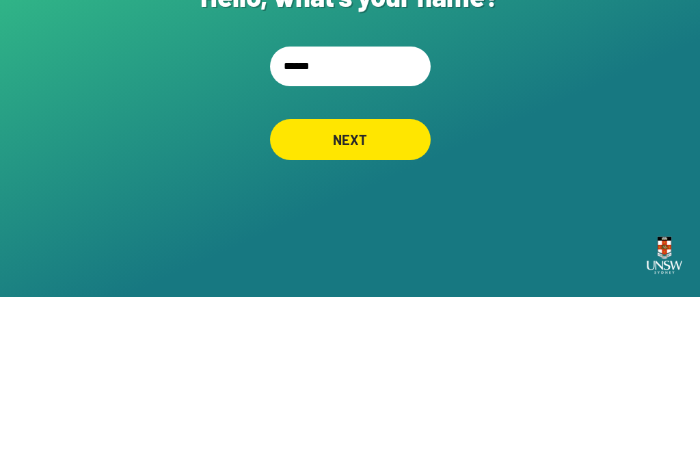
type input "******"
click at [396, 277] on div "NEXT" at bounding box center [350, 297] width 161 height 41
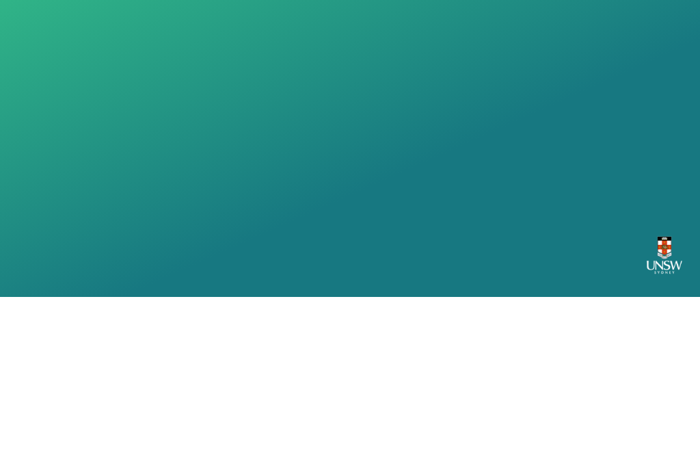
scroll to position [44, 0]
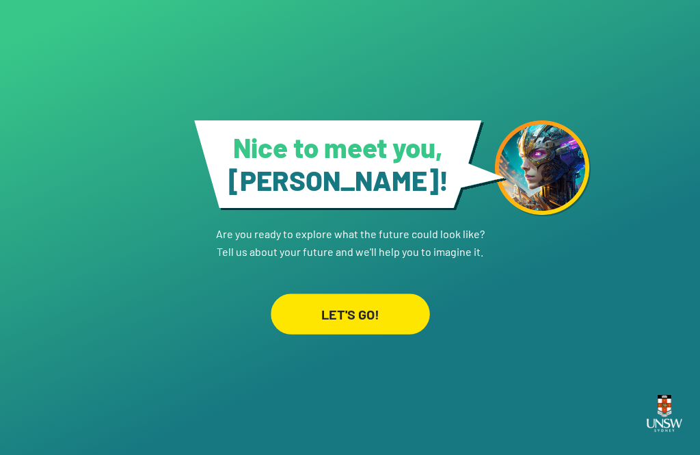
click at [375, 293] on div "LET'S GO!" at bounding box center [350, 313] width 159 height 40
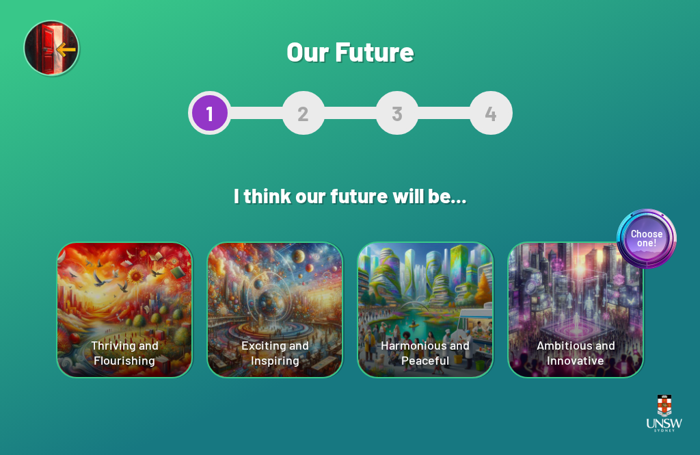
click at [105, 290] on div "Thriving and Flourishing" at bounding box center [124, 310] width 134 height 134
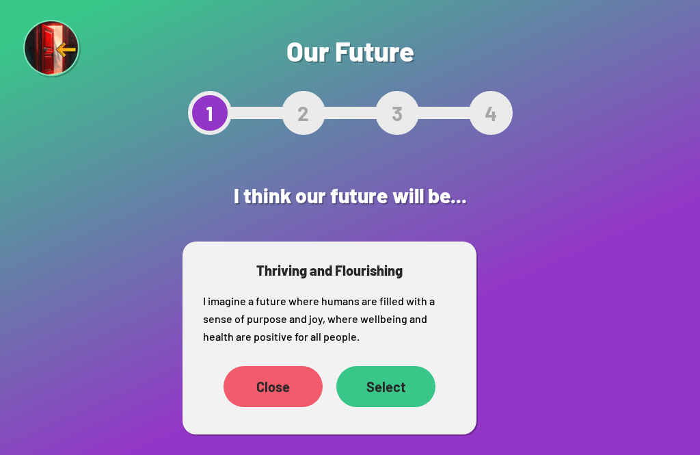
click at [384, 377] on div "Select" at bounding box center [385, 386] width 99 height 41
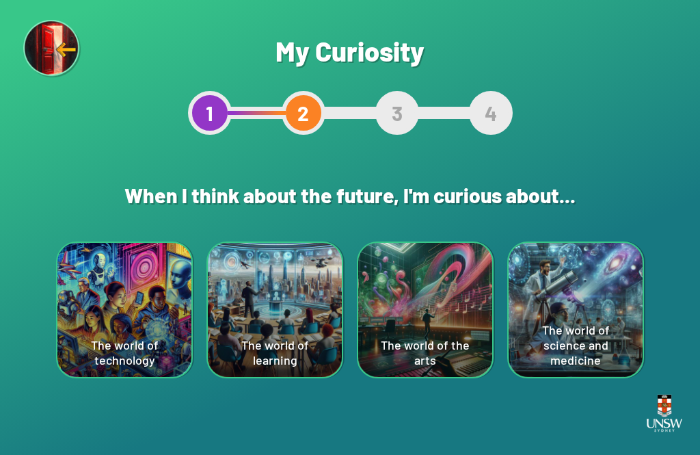
click at [92, 292] on div "The world of technology" at bounding box center [124, 310] width 134 height 134
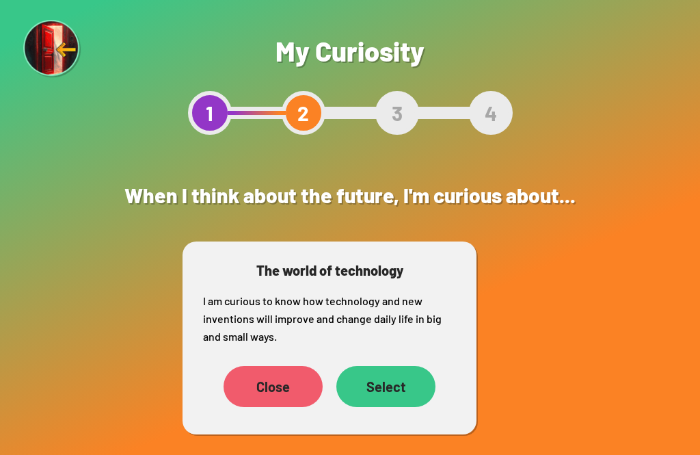
click at [392, 388] on div "Select" at bounding box center [385, 386] width 99 height 41
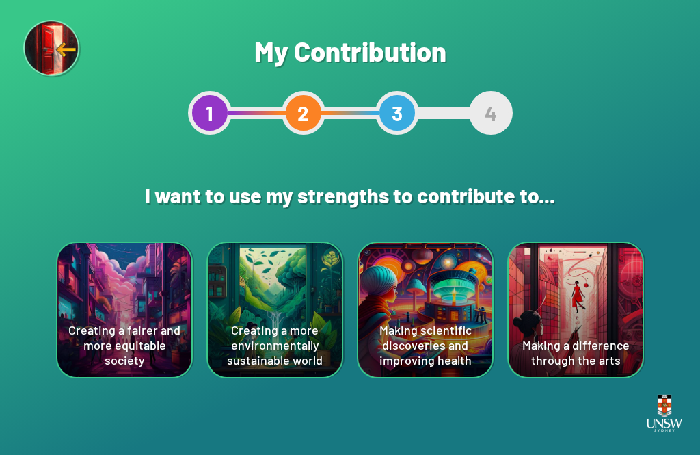
click at [105, 284] on div "Creating a fairer and more equitable society" at bounding box center [124, 310] width 134 height 134
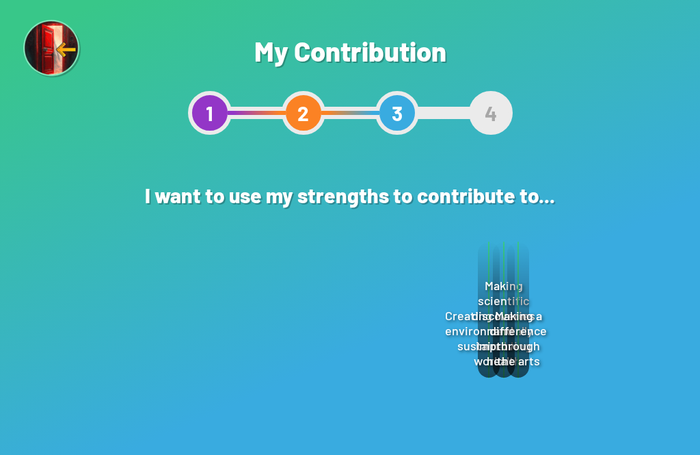
click at [388, 391] on div "Select" at bounding box center [384, 402] width 99 height 41
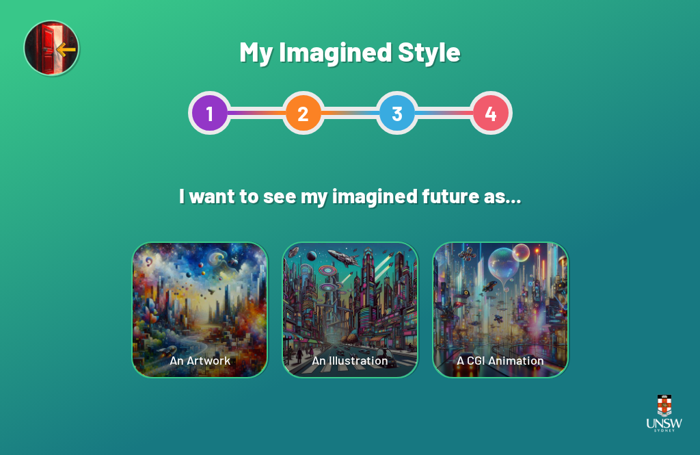
click at [505, 335] on div "A CGI Animation" at bounding box center [500, 310] width 134 height 134
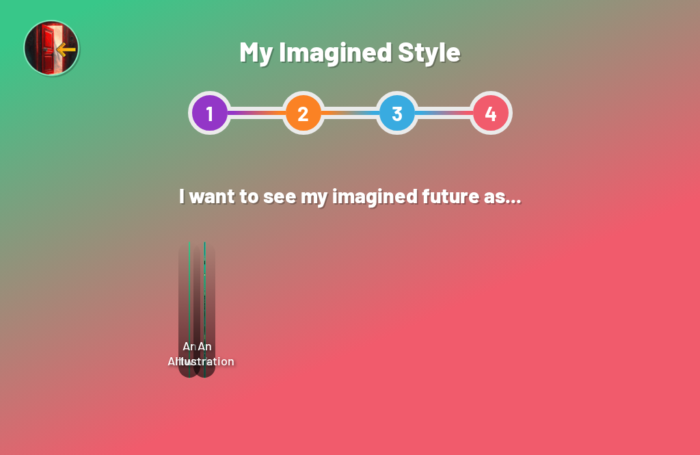
click at [427, 356] on div "Select" at bounding box center [422, 351] width 98 height 42
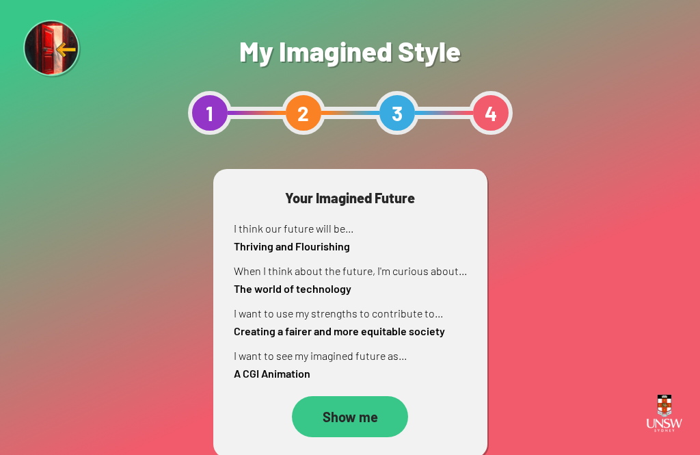
click at [360, 401] on div "Show me" at bounding box center [350, 416] width 116 height 41
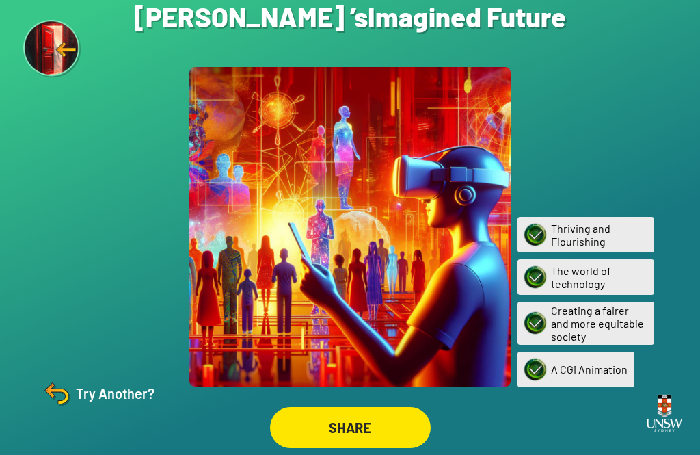
click at [72, 410] on img at bounding box center [56, 393] width 33 height 33
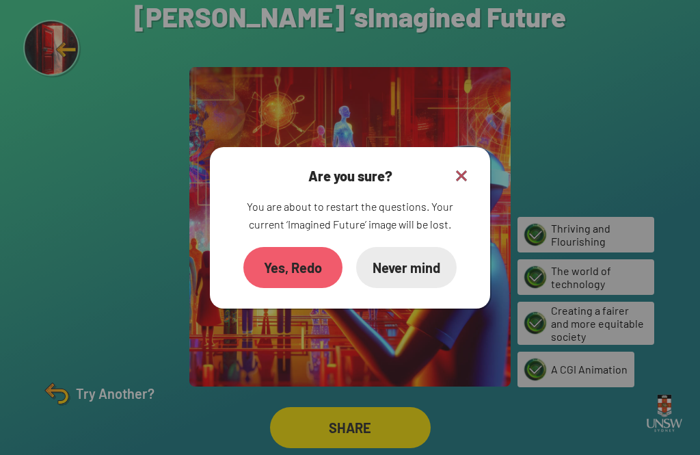
click at [306, 288] on div "Yes, Redo" at bounding box center [292, 267] width 99 height 41
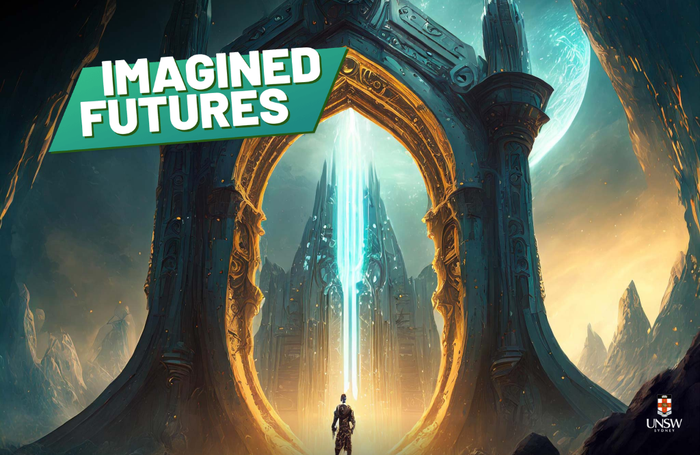
scroll to position [1, 0]
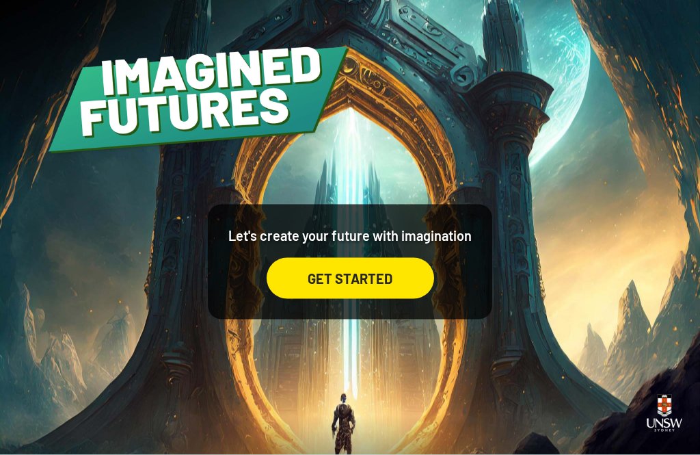
click at [382, 297] on div "GET STARTED" at bounding box center [351, 278] width 168 height 41
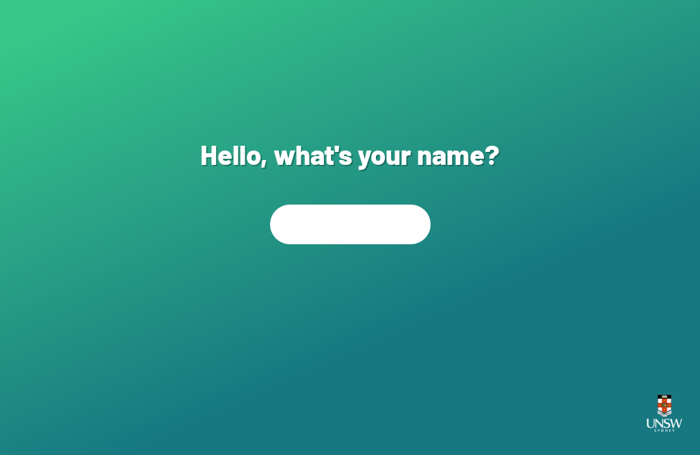
click at [408, 241] on input "text" at bounding box center [350, 224] width 161 height 40
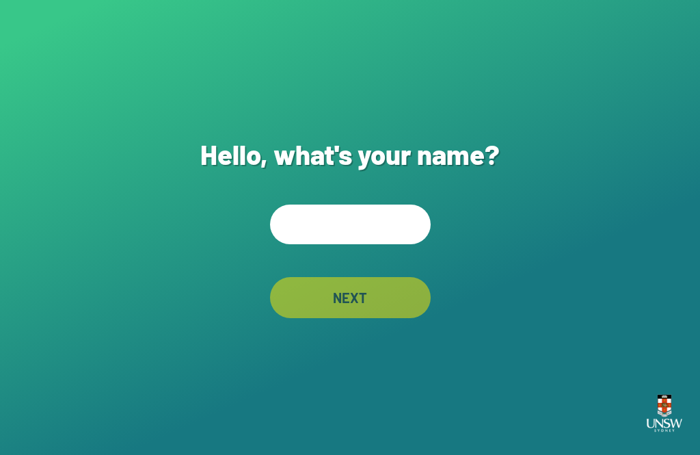
scroll to position [1, 0]
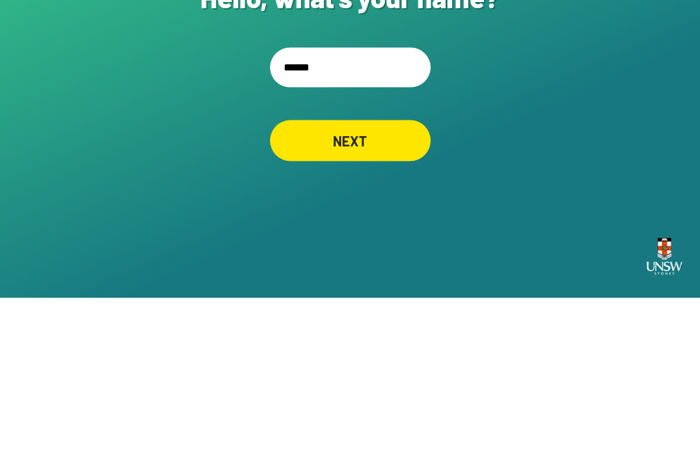
type input "******"
click at [397, 277] on div "NEXT" at bounding box center [350, 297] width 161 height 41
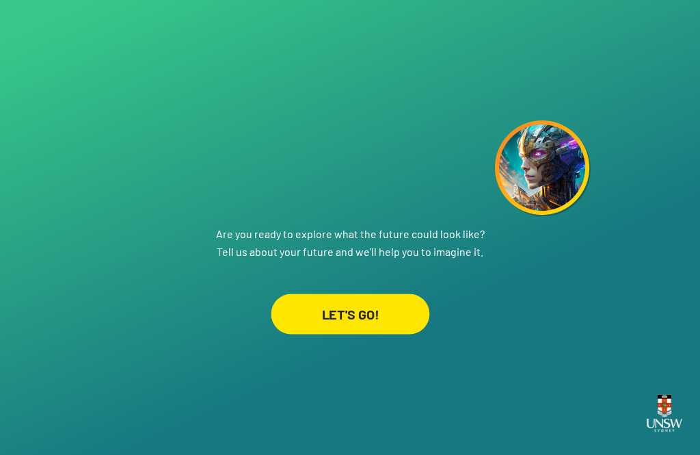
click at [375, 303] on div "LET'S GO!" at bounding box center [350, 313] width 159 height 40
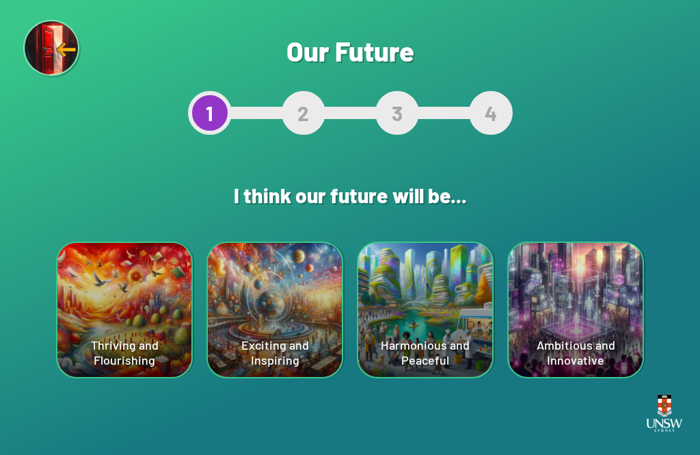
click at [124, 284] on div "Thriving and Flourishing" at bounding box center [124, 310] width 134 height 134
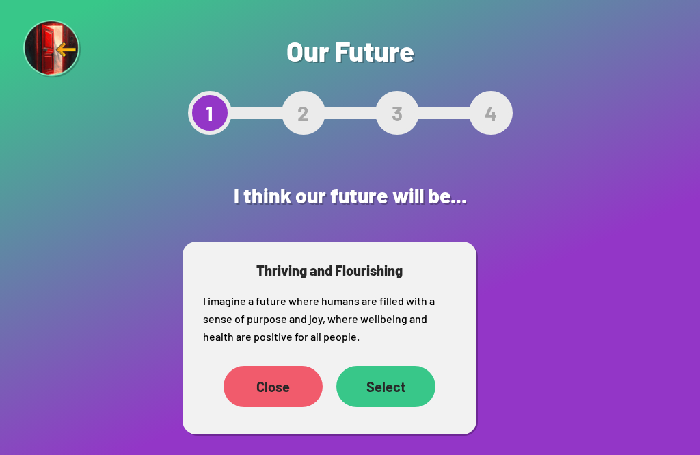
click at [399, 403] on div "Select" at bounding box center [385, 386] width 99 height 41
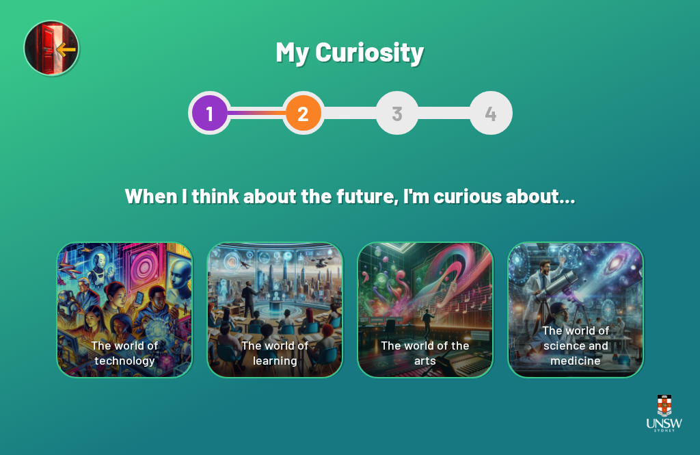
click at [266, 279] on div "The world of learning" at bounding box center [275, 310] width 134 height 134
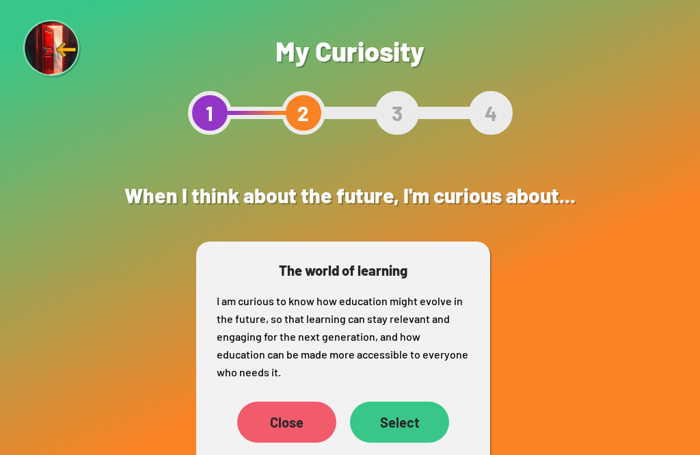
click at [408, 423] on div "Select" at bounding box center [399, 421] width 99 height 41
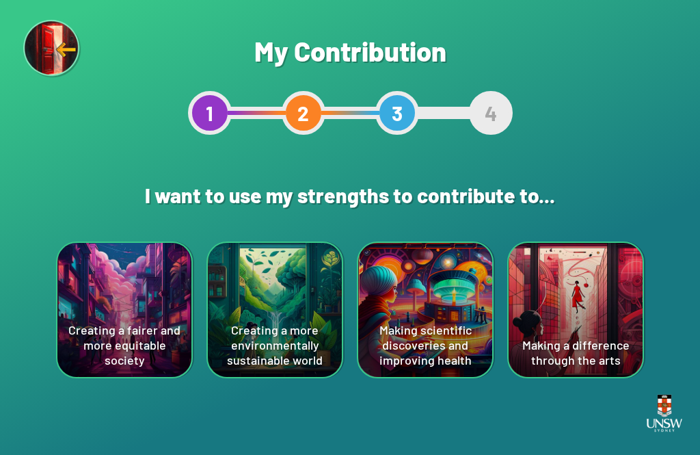
click at [96, 308] on div "Creating a fairer and more equitable society" at bounding box center [124, 310] width 134 height 134
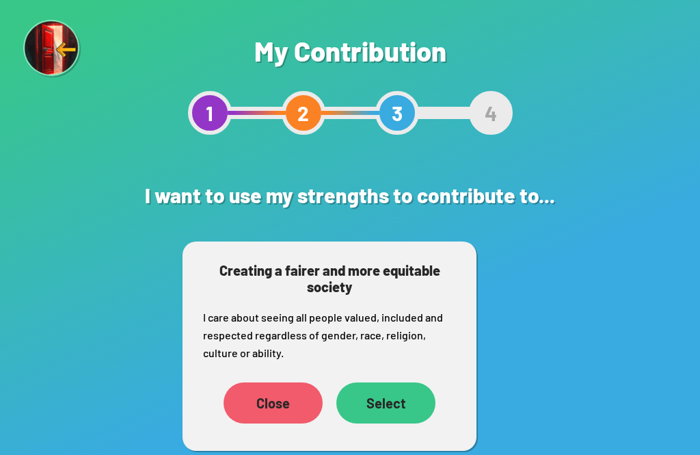
click at [405, 399] on div "Select" at bounding box center [385, 402] width 99 height 41
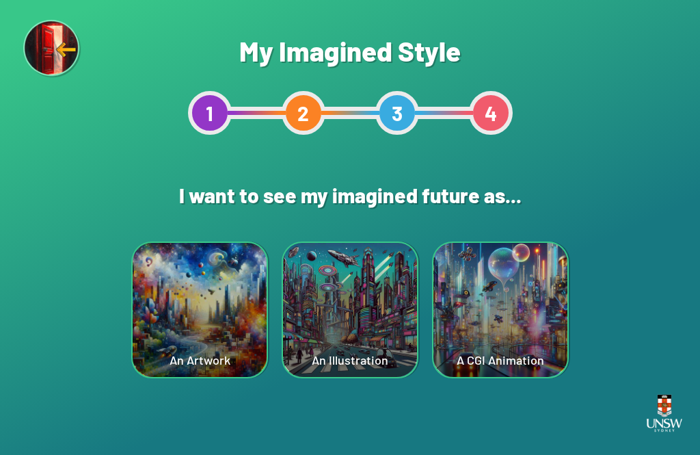
click at [505, 332] on div "A CGI Animation" at bounding box center [500, 310] width 134 height 134
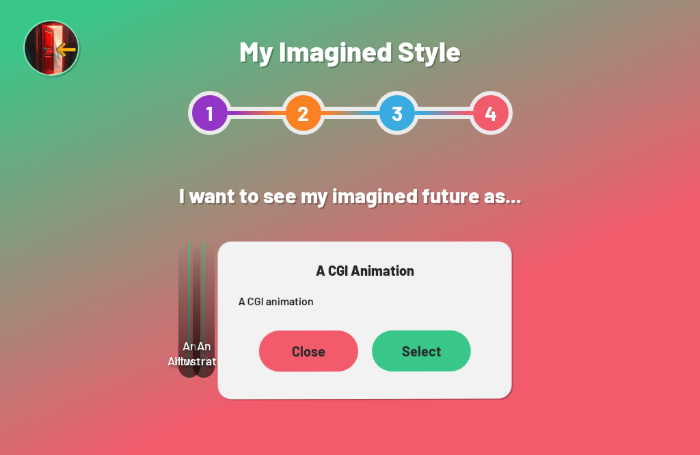
click at [436, 353] on div "Select" at bounding box center [421, 350] width 99 height 41
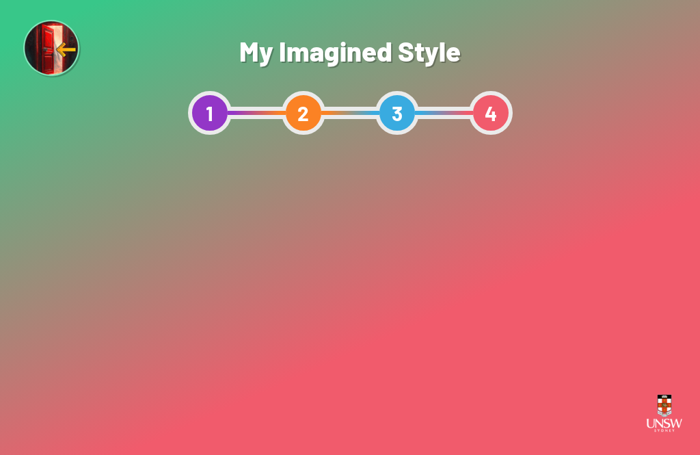
click at [390, 396] on div "Show me" at bounding box center [350, 416] width 116 height 41
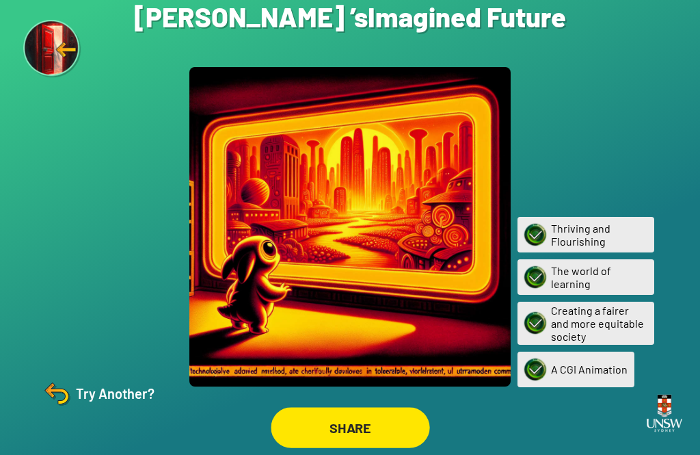
click at [318, 446] on div "SHARE" at bounding box center [350, 427] width 159 height 40
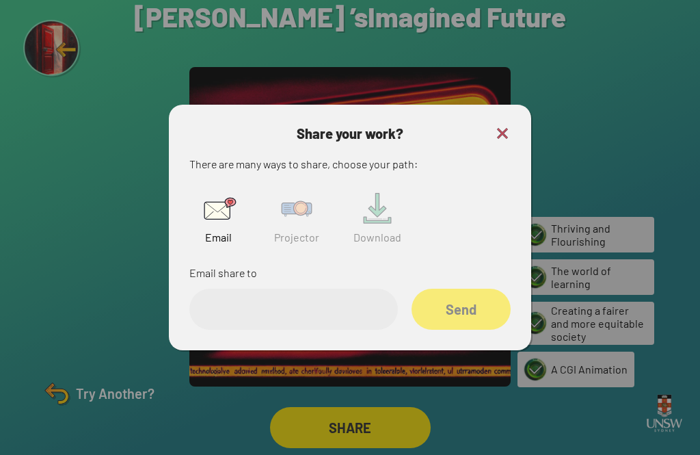
click at [300, 222] on img at bounding box center [297, 209] width 44 height 44
click at [289, 330] on input "text" at bounding box center [293, 309] width 209 height 41
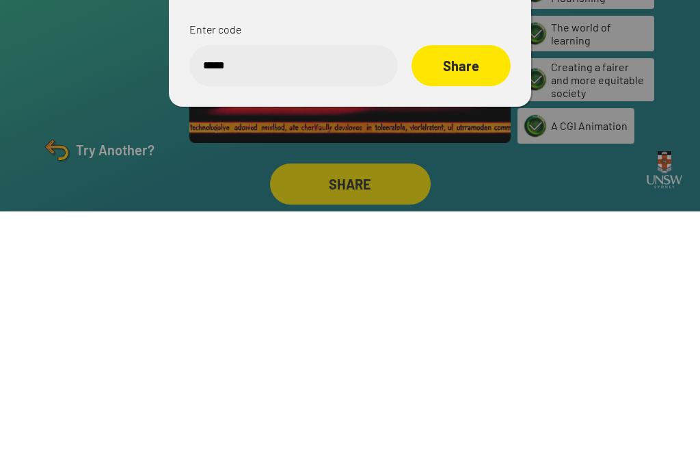
type input "******"
click at [466, 289] on div "Share" at bounding box center [461, 309] width 99 height 41
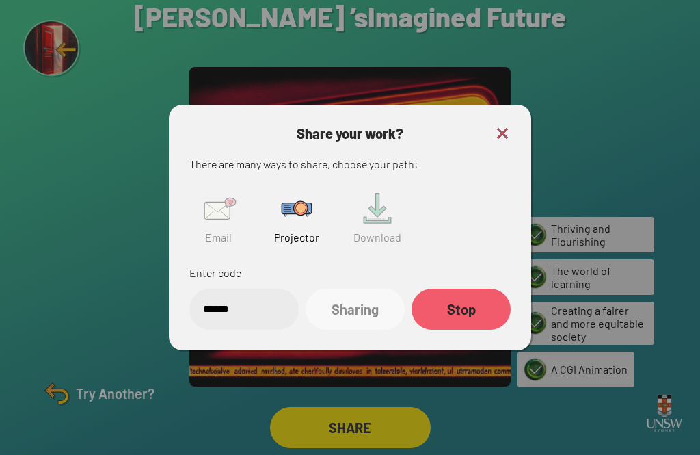
click at [511, 105] on div "Share your work? There are many ways to share, choose your path: Email Projecto…" at bounding box center [350, 227] width 362 height 245
click at [502, 125] on img at bounding box center [502, 133] width 16 height 16
